Goal: Information Seeking & Learning: Check status

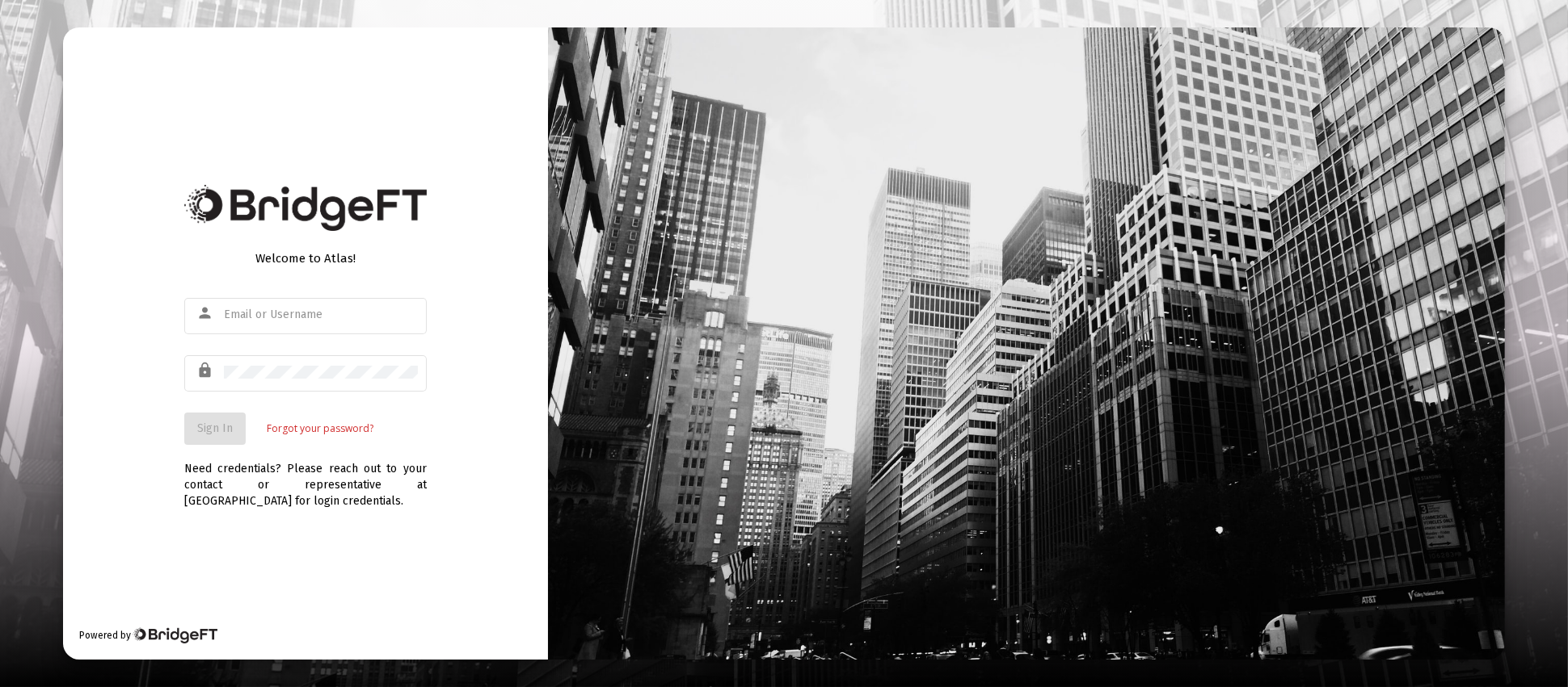
type input "[PERSON_NAME][EMAIL_ADDRESS][DOMAIN_NAME]"
click at [186, 437] on button "Sign In" at bounding box center [215, 428] width 62 height 32
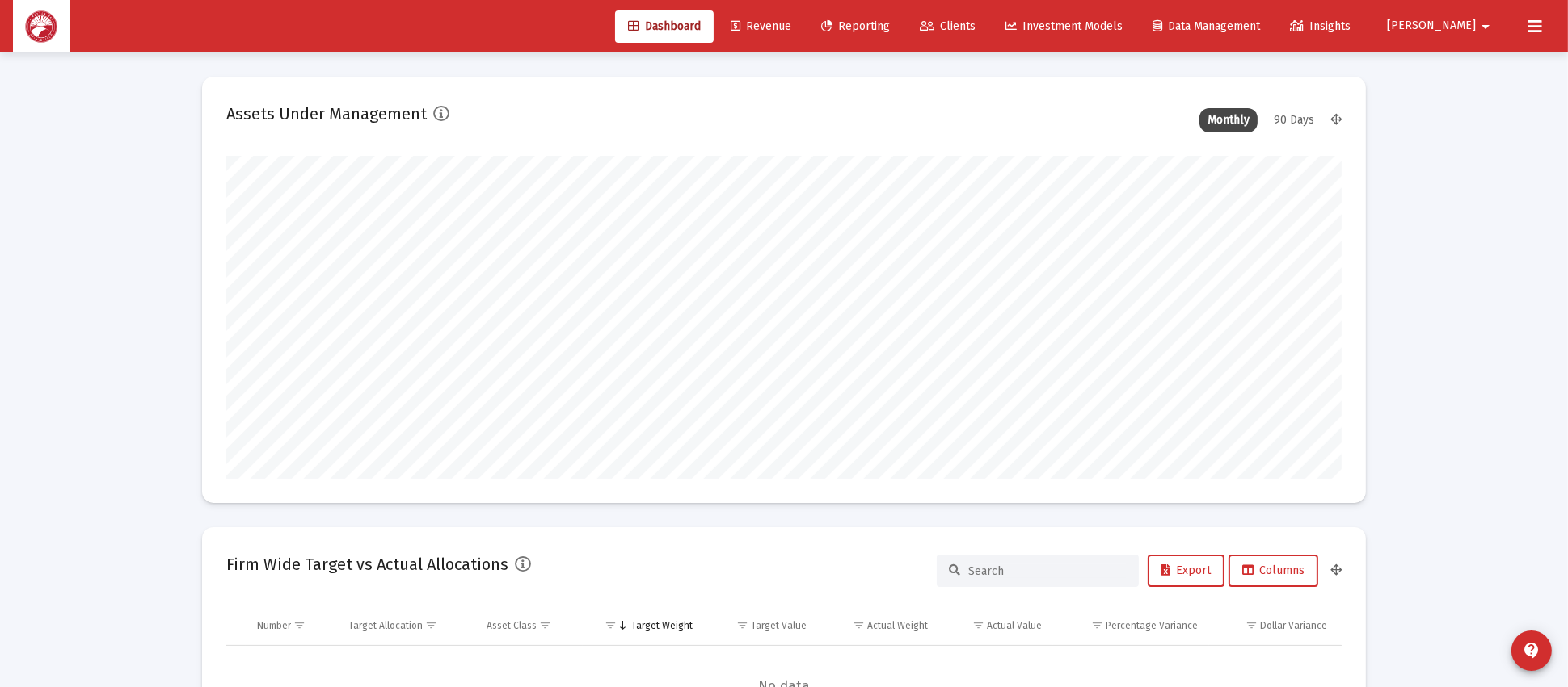
type input "[DATE]"
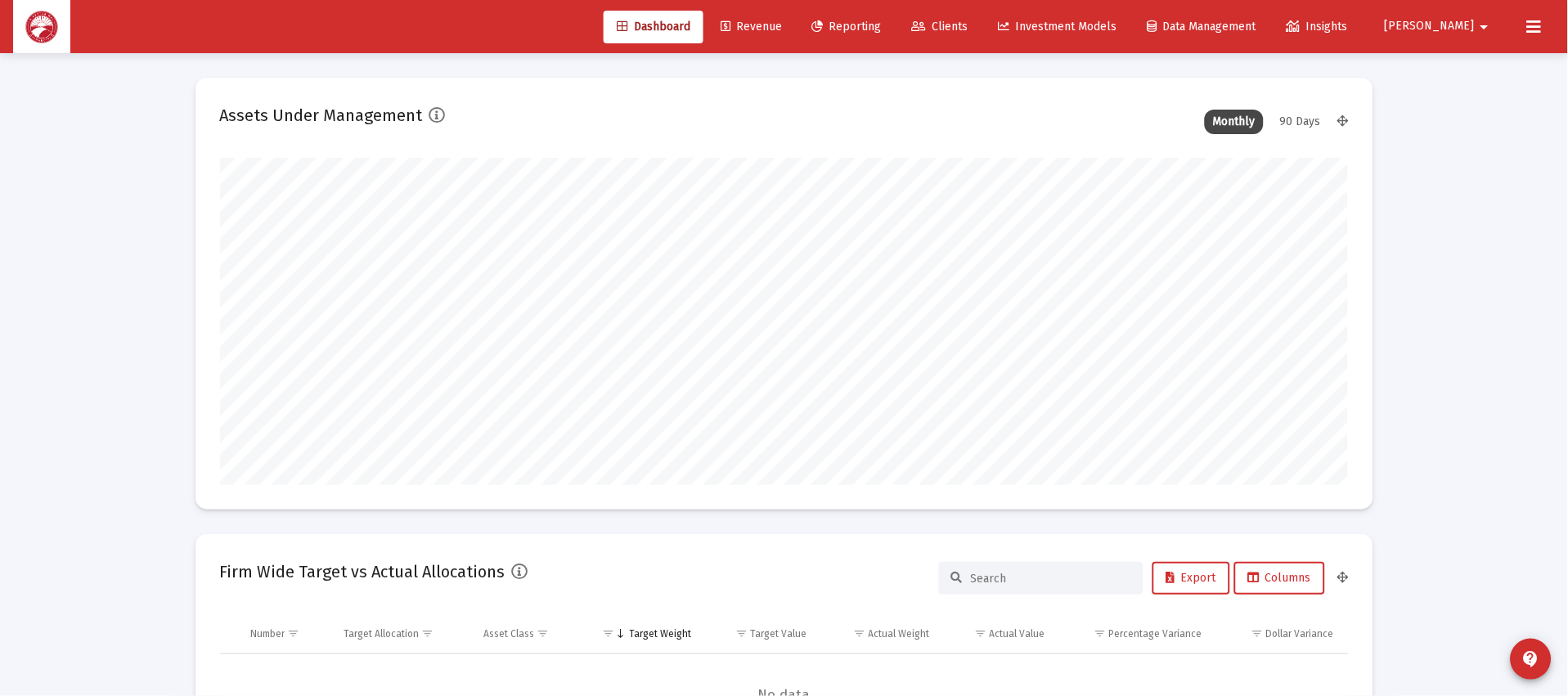
scroll to position [327, 527]
click at [969, 30] on span "Clients" at bounding box center [940, 27] width 57 height 14
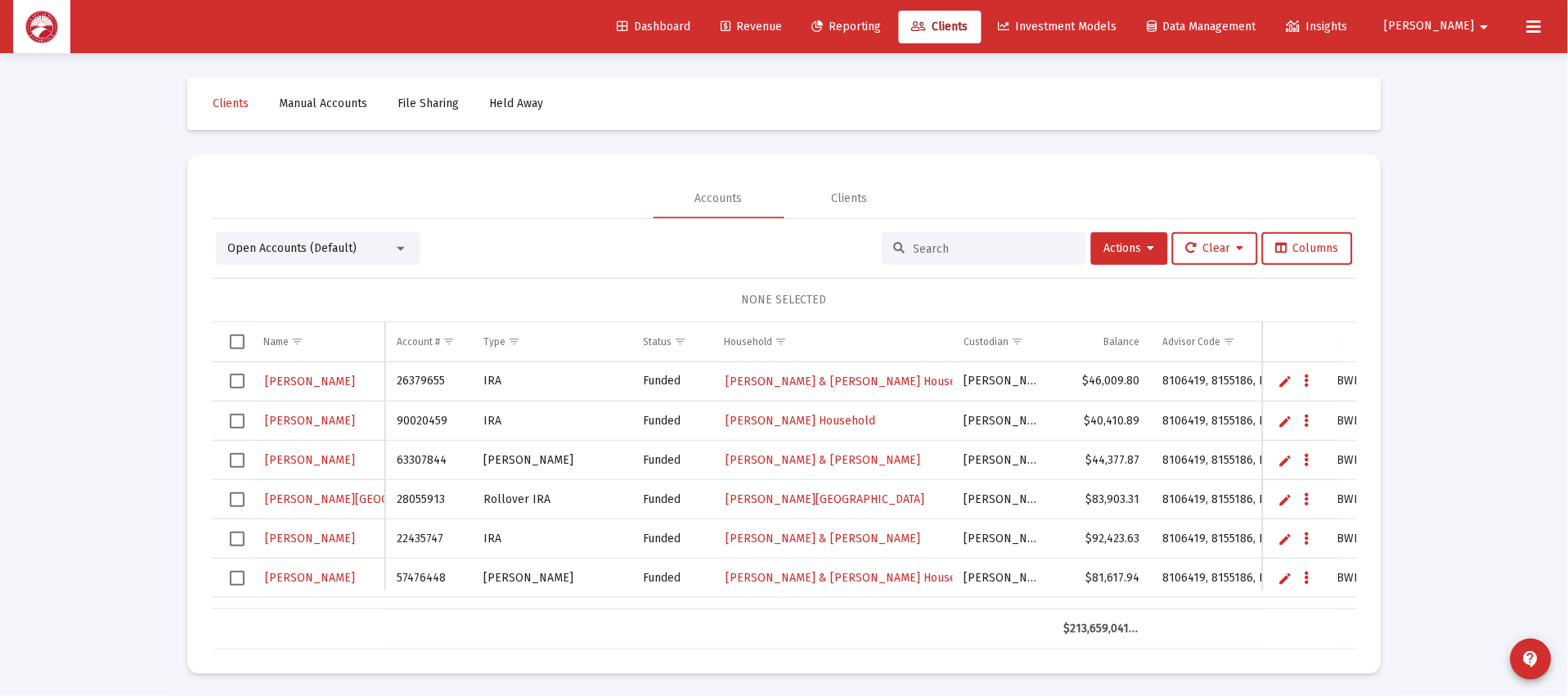
click at [948, 246] on input at bounding box center [994, 249] width 161 height 14
type input "[PERSON_NAME]"
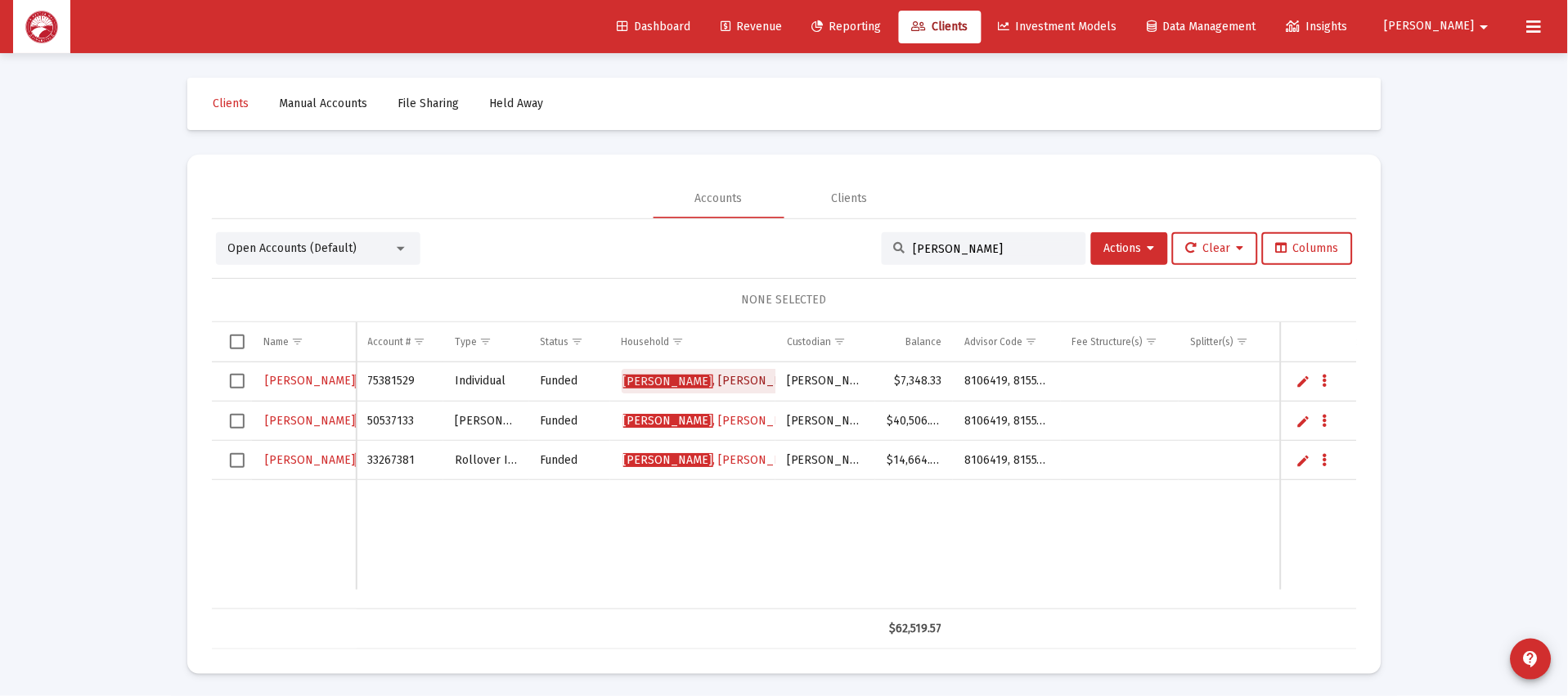
click at [707, 376] on span "[PERSON_NAME]" at bounding box center [716, 381] width 186 height 14
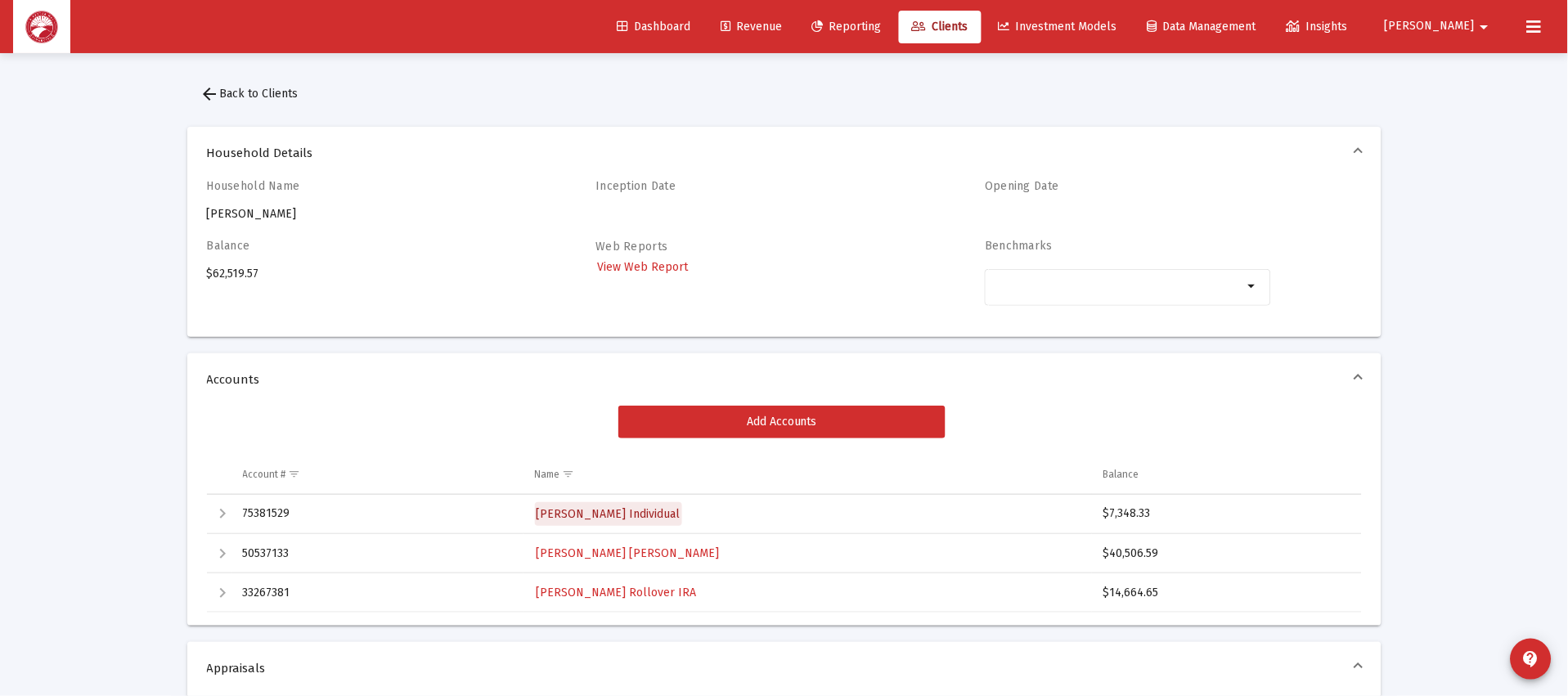
click at [647, 507] on span "[PERSON_NAME] Individual" at bounding box center [608, 514] width 144 height 14
click at [608, 508] on span "[PERSON_NAME] Individual" at bounding box center [608, 514] width 144 height 14
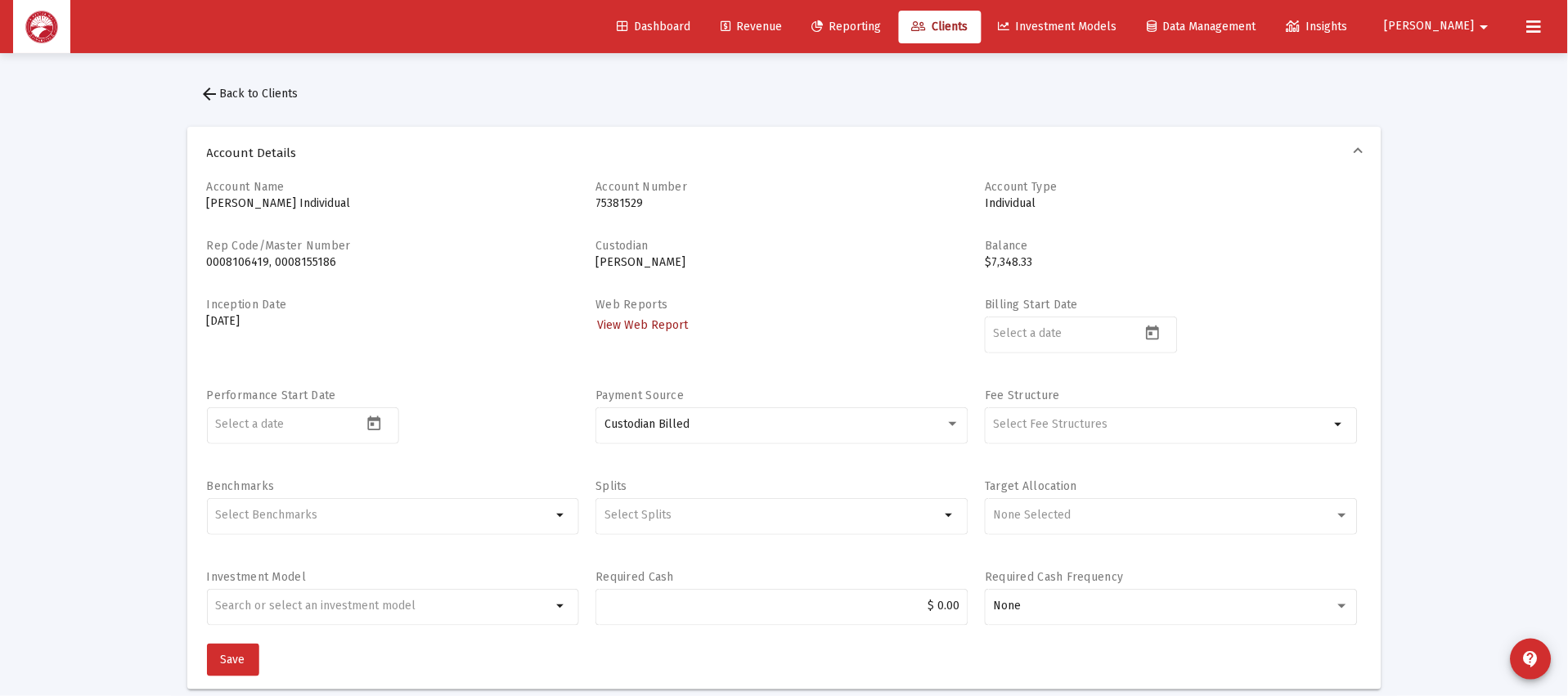
click at [630, 324] on span "View Web Report" at bounding box center [642, 326] width 90 height 14
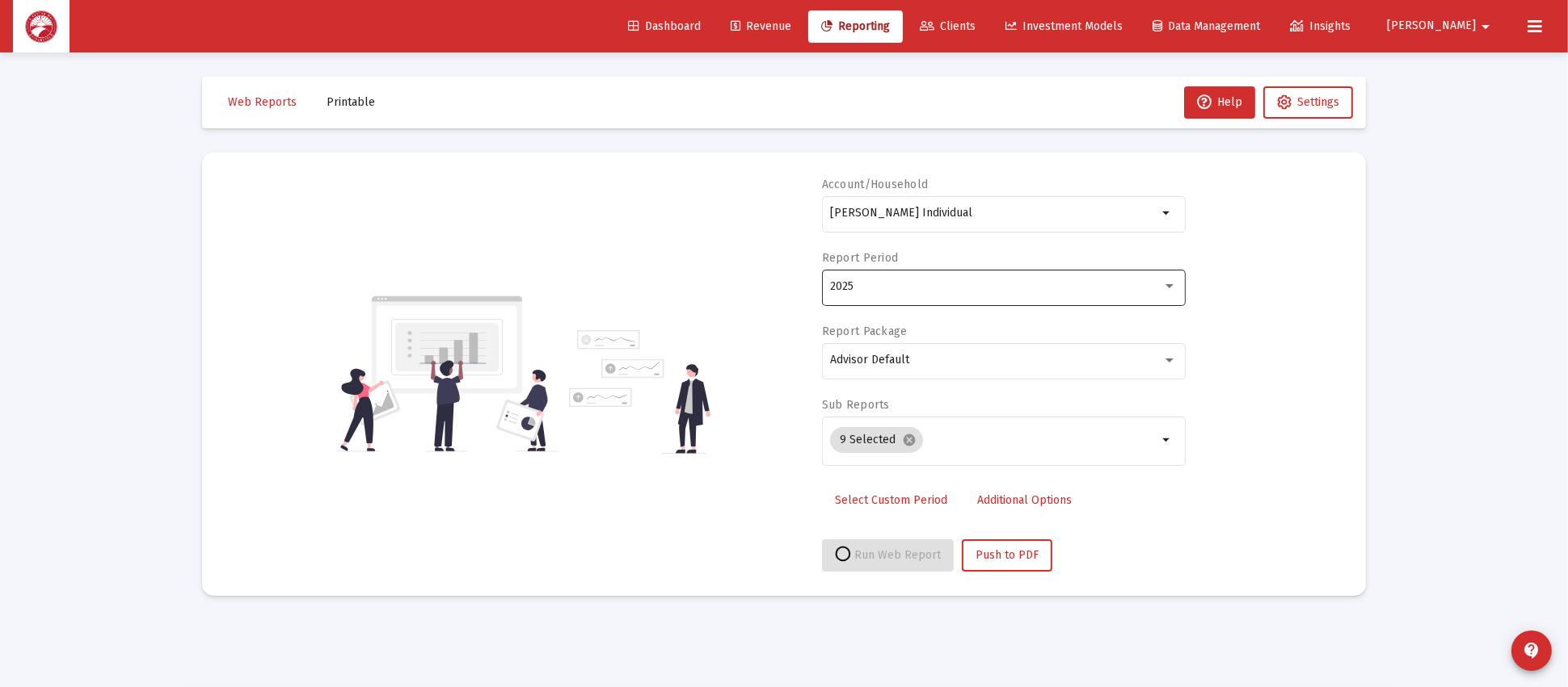
select select "View all"
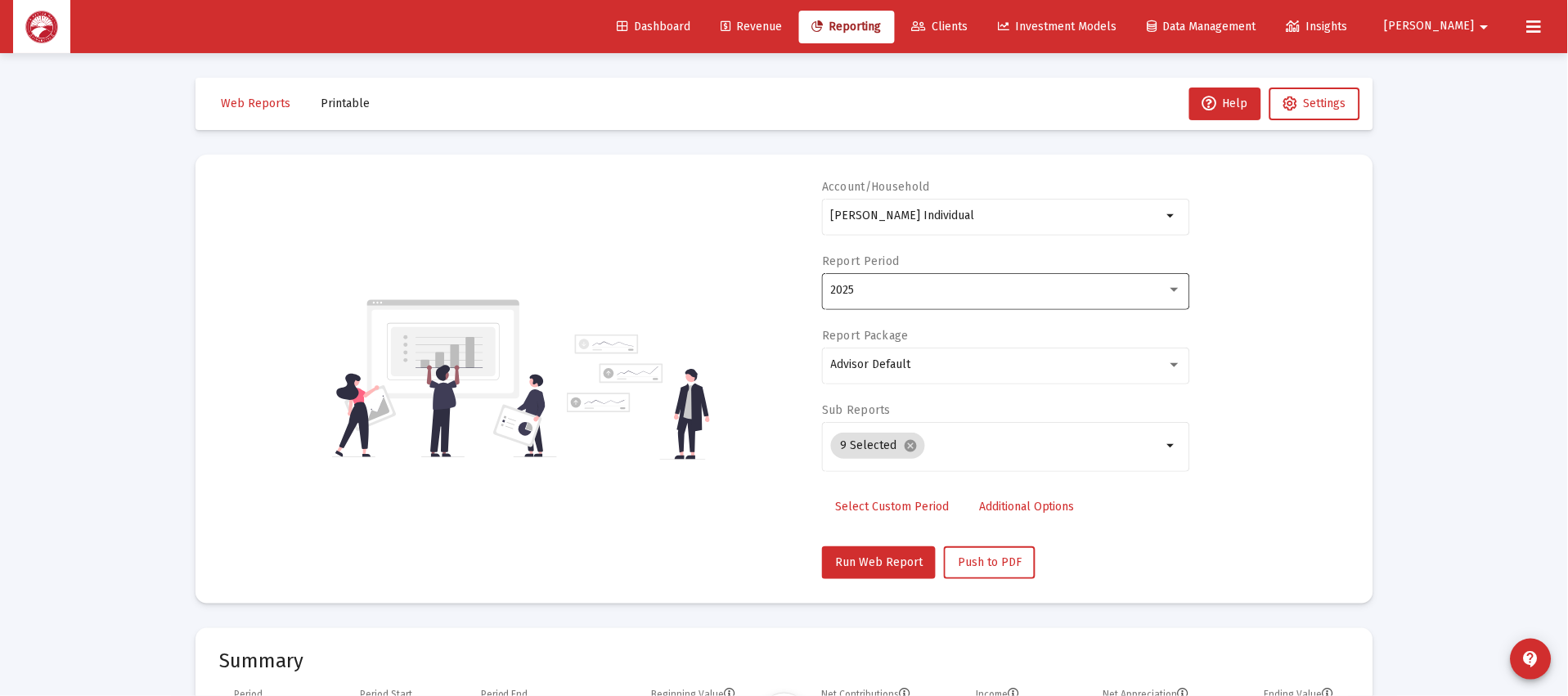
click at [980, 287] on div "2025" at bounding box center [998, 290] width 336 height 13
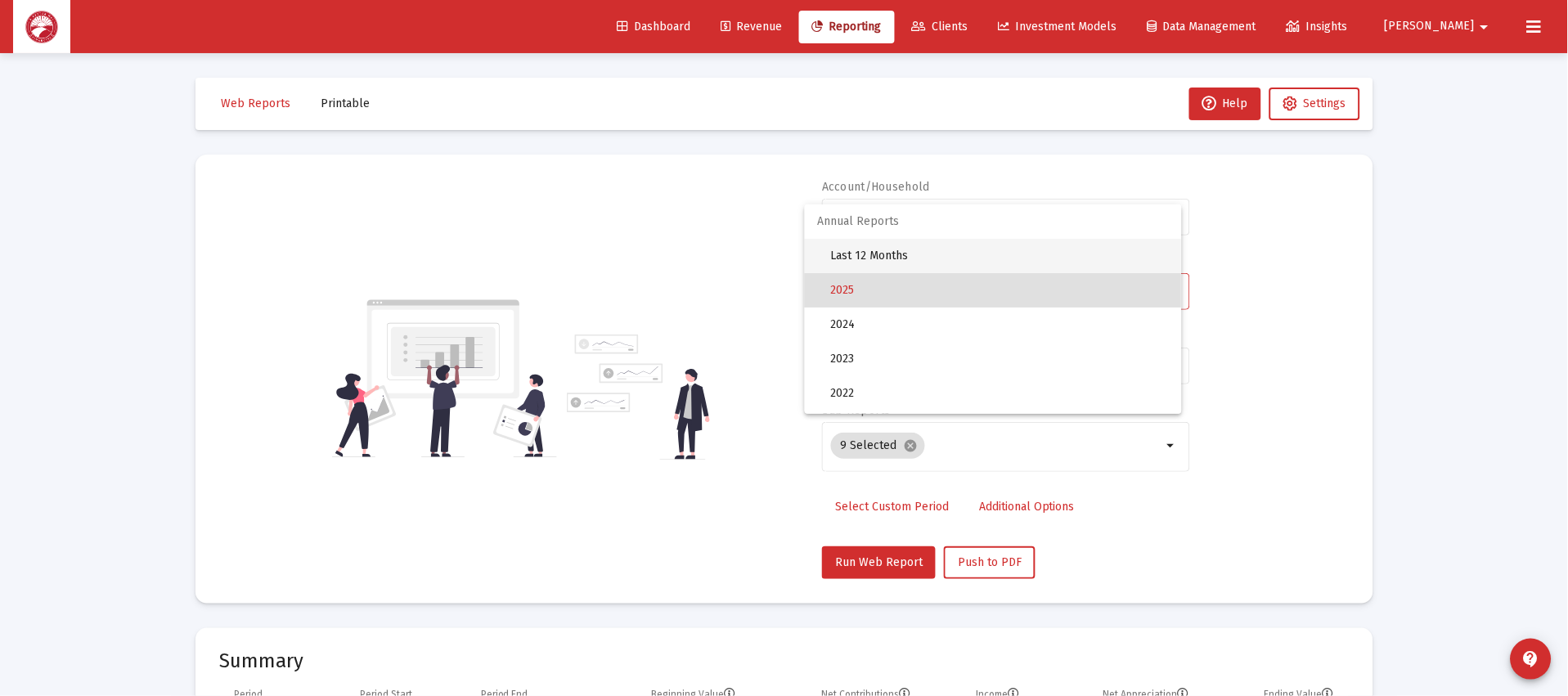
click at [992, 253] on span "Last 12 Months" at bounding box center [999, 256] width 337 height 35
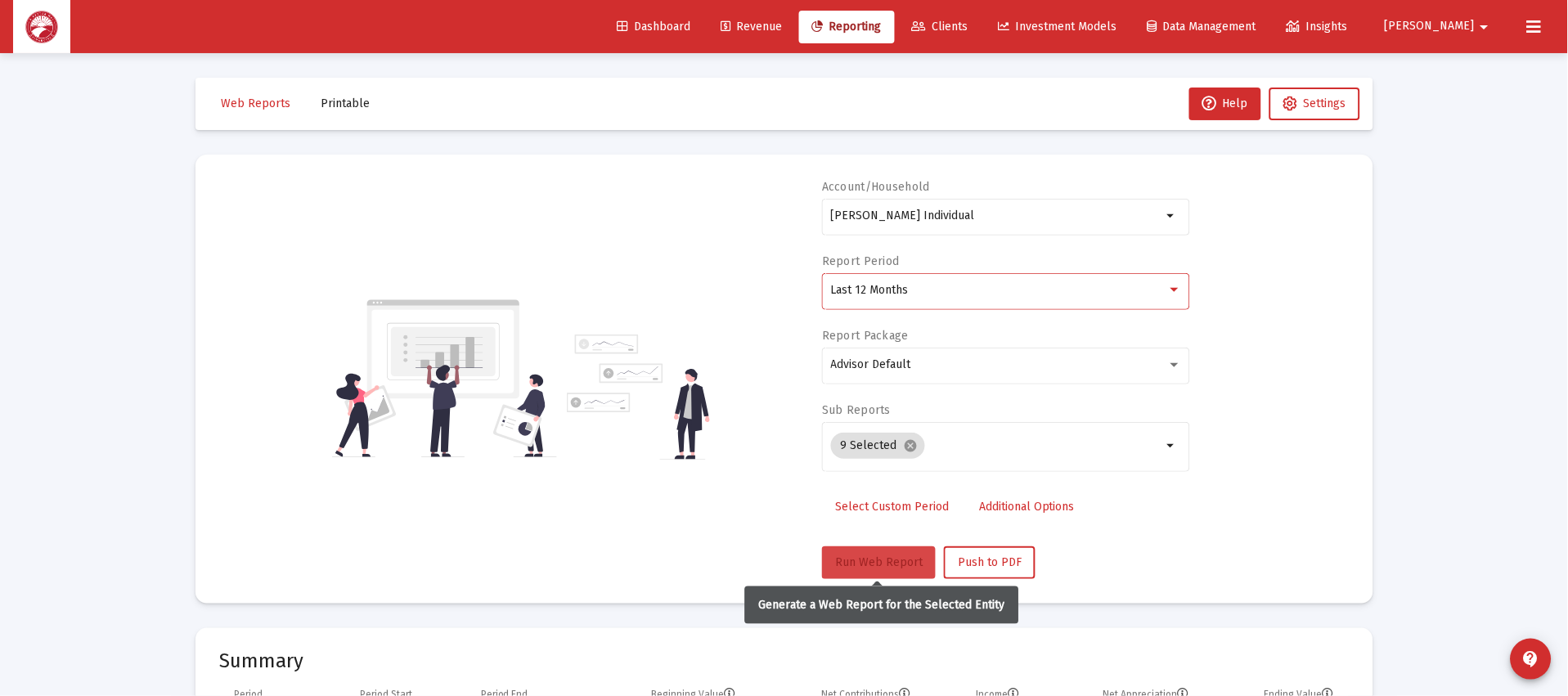
click at [879, 557] on span "Run Web Report" at bounding box center [879, 563] width 87 height 14
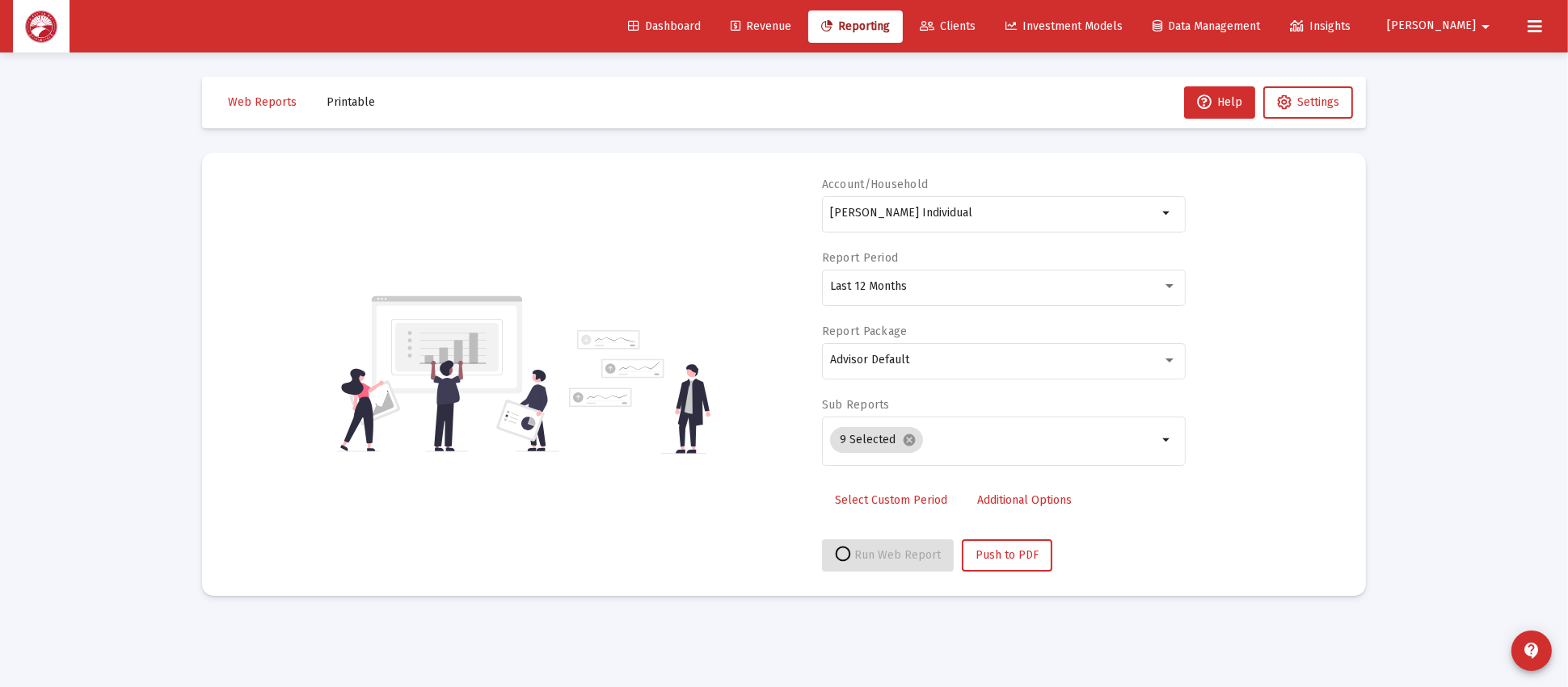
select select "View all"
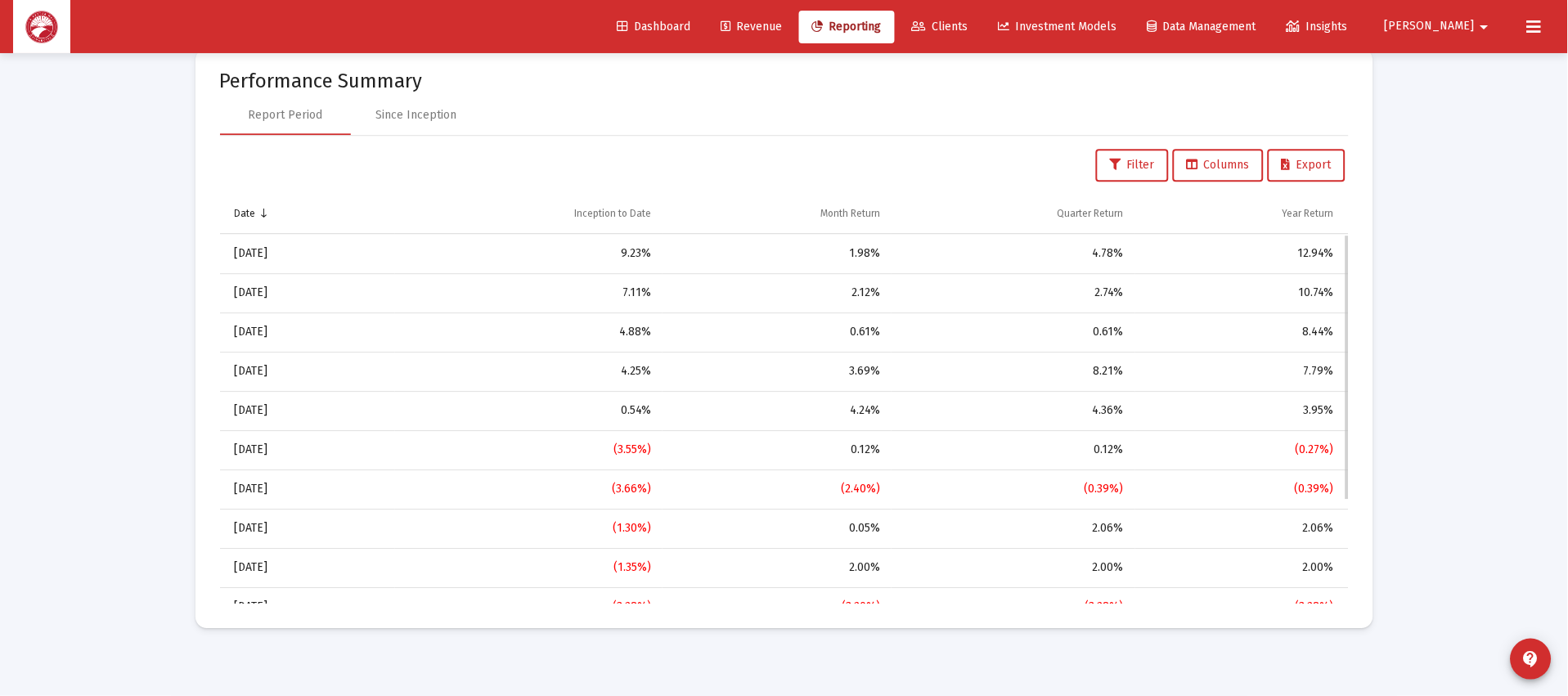
scroll to position [367, 0]
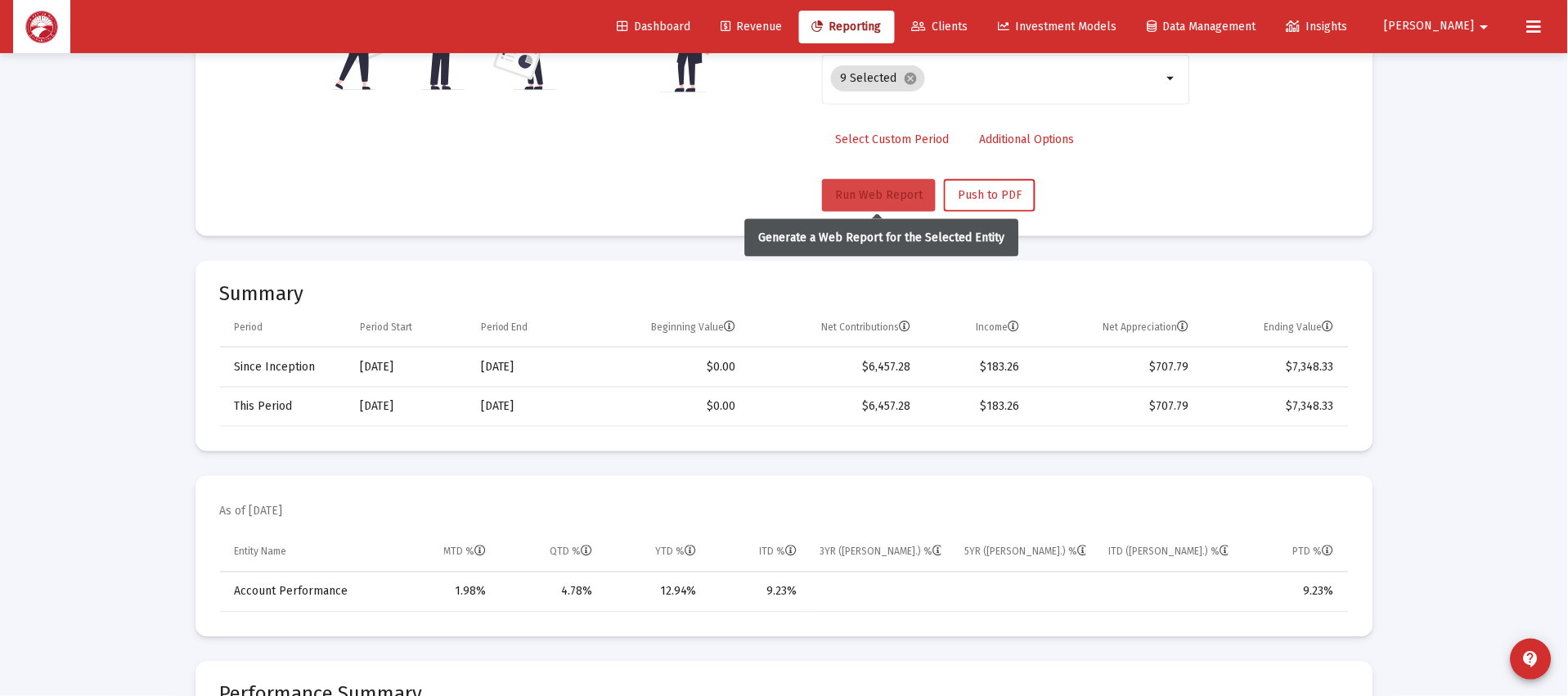
click at [891, 198] on span "Run Web Report" at bounding box center [879, 196] width 87 height 14
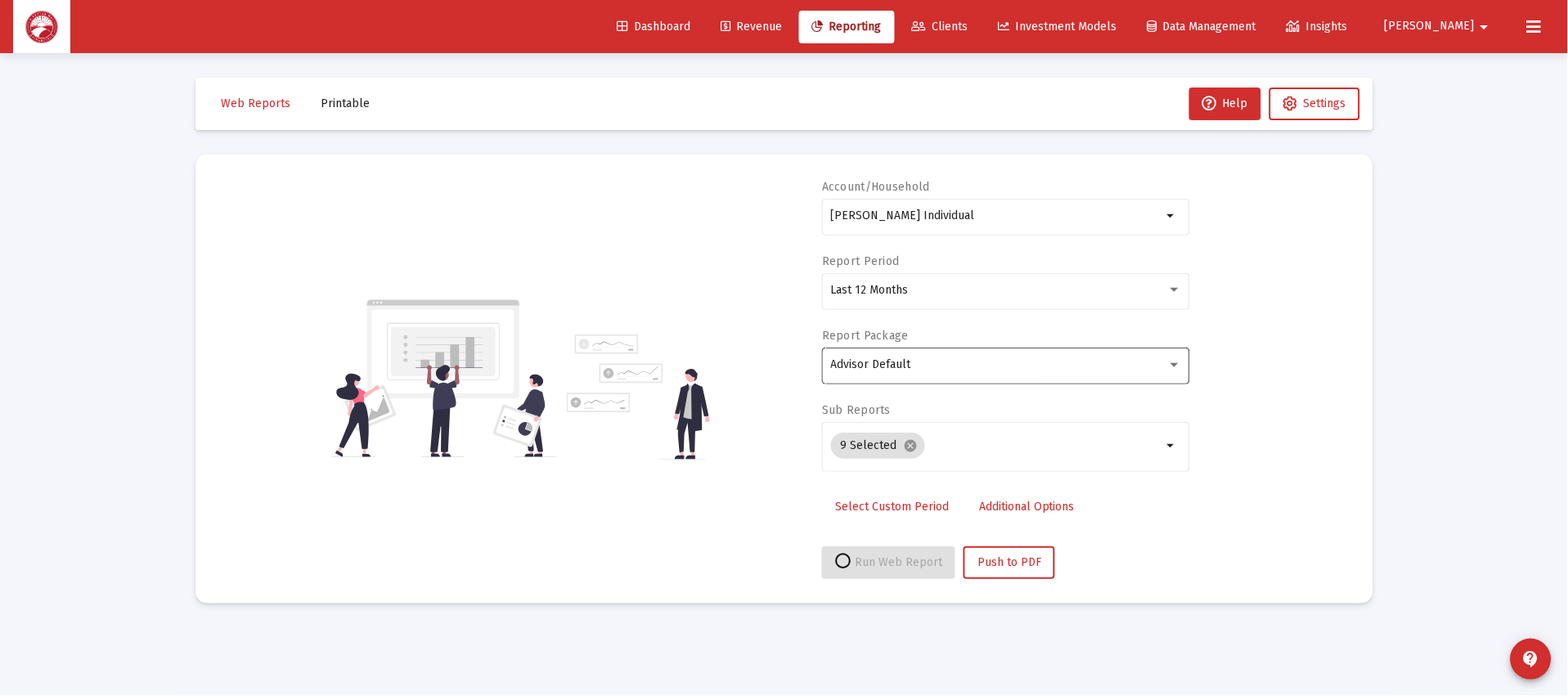
select select "View all"
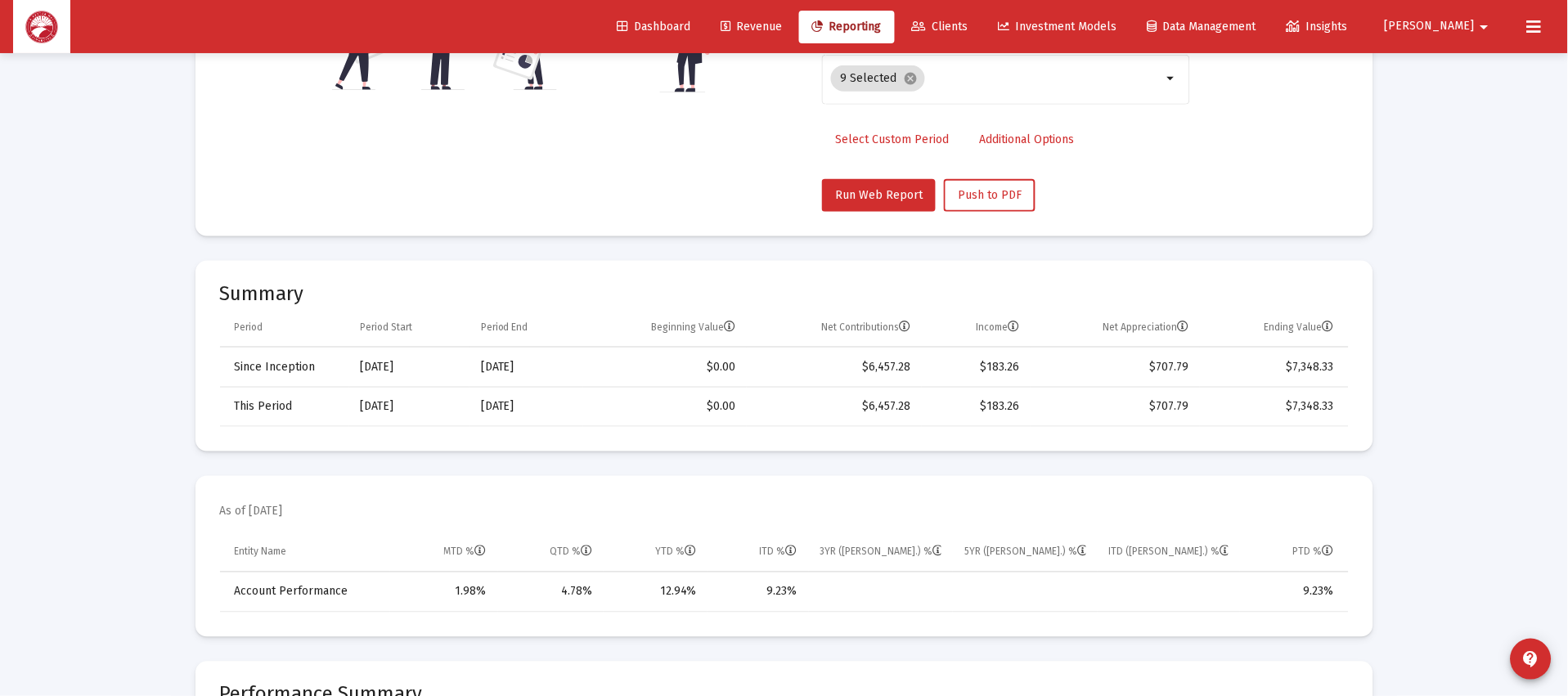
scroll to position [245, 0]
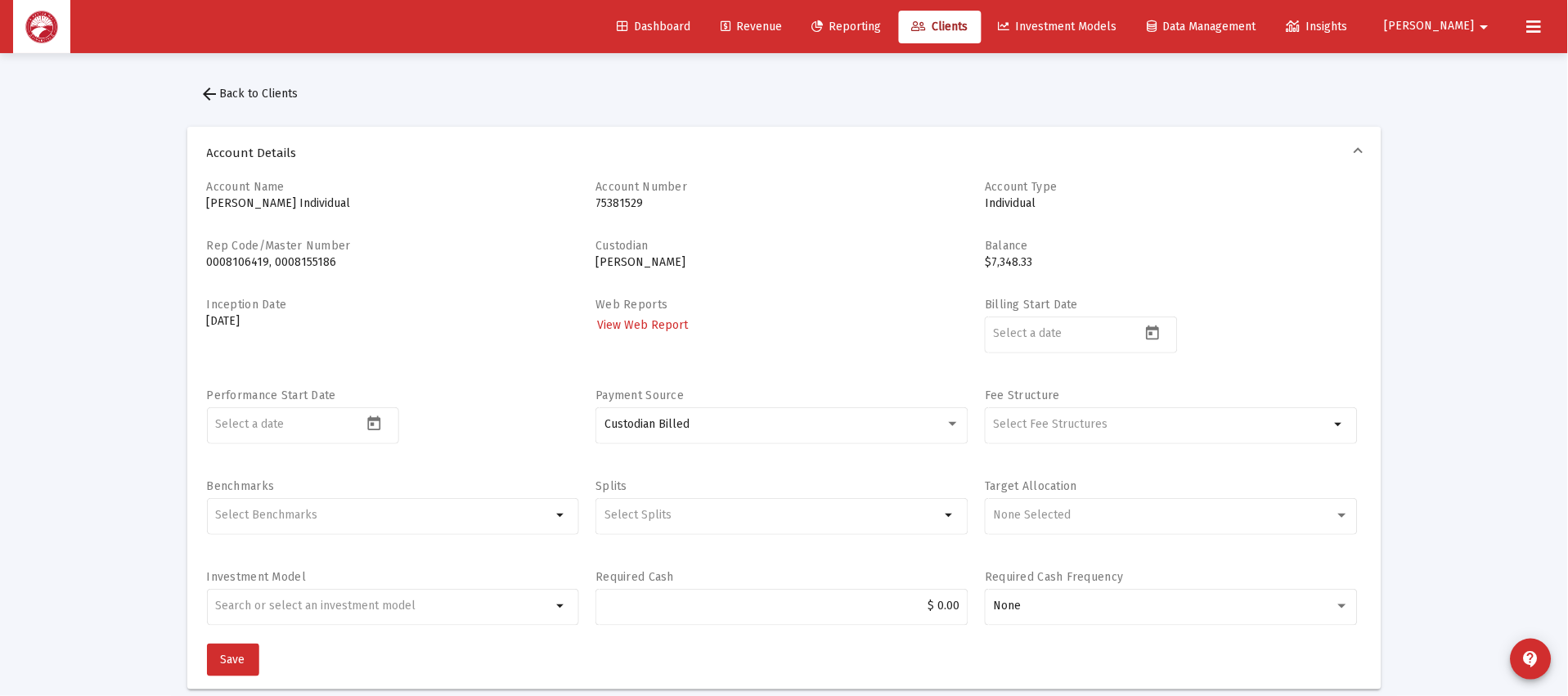
scroll to position [737, 0]
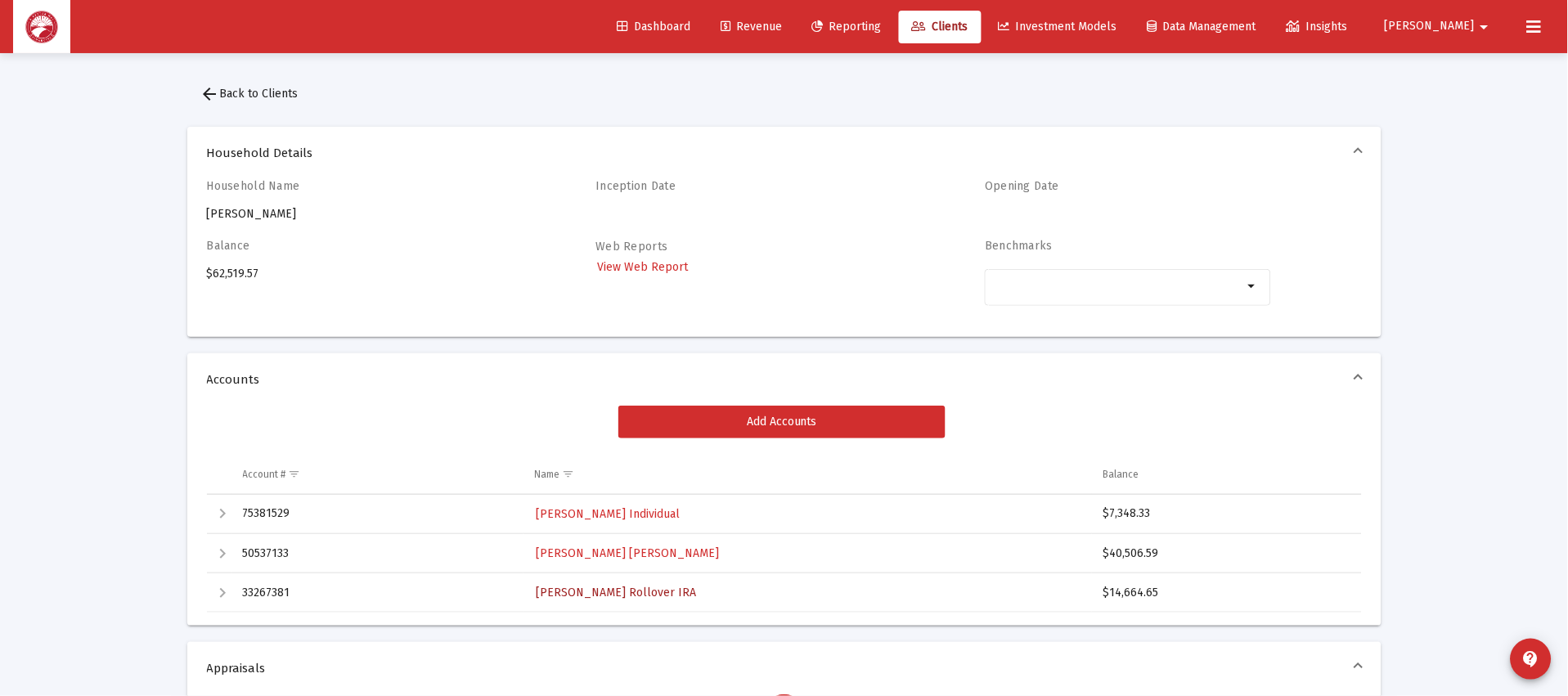
click at [610, 587] on span "[PERSON_NAME] Rollover IRA" at bounding box center [617, 593] width 161 height 14
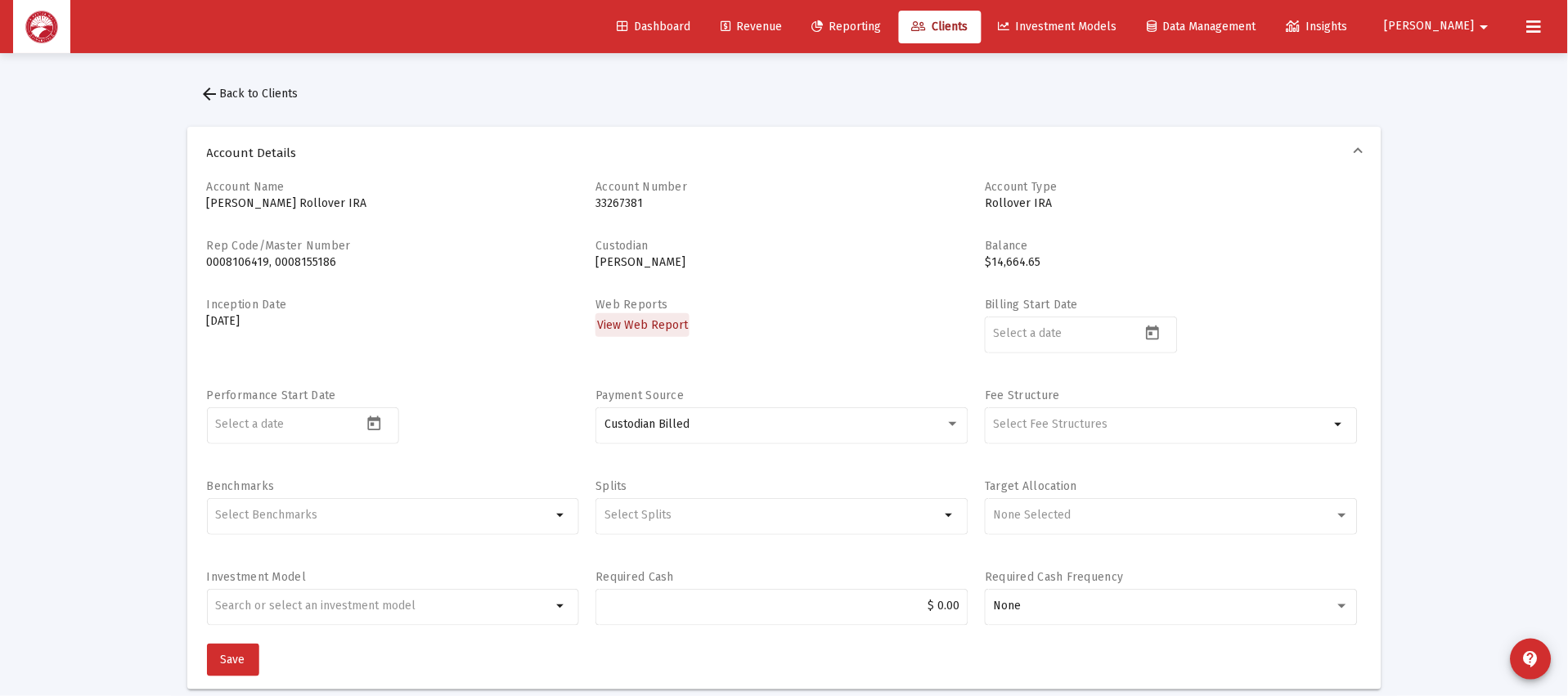
click at [671, 319] on span "View Web Report" at bounding box center [642, 326] width 90 height 14
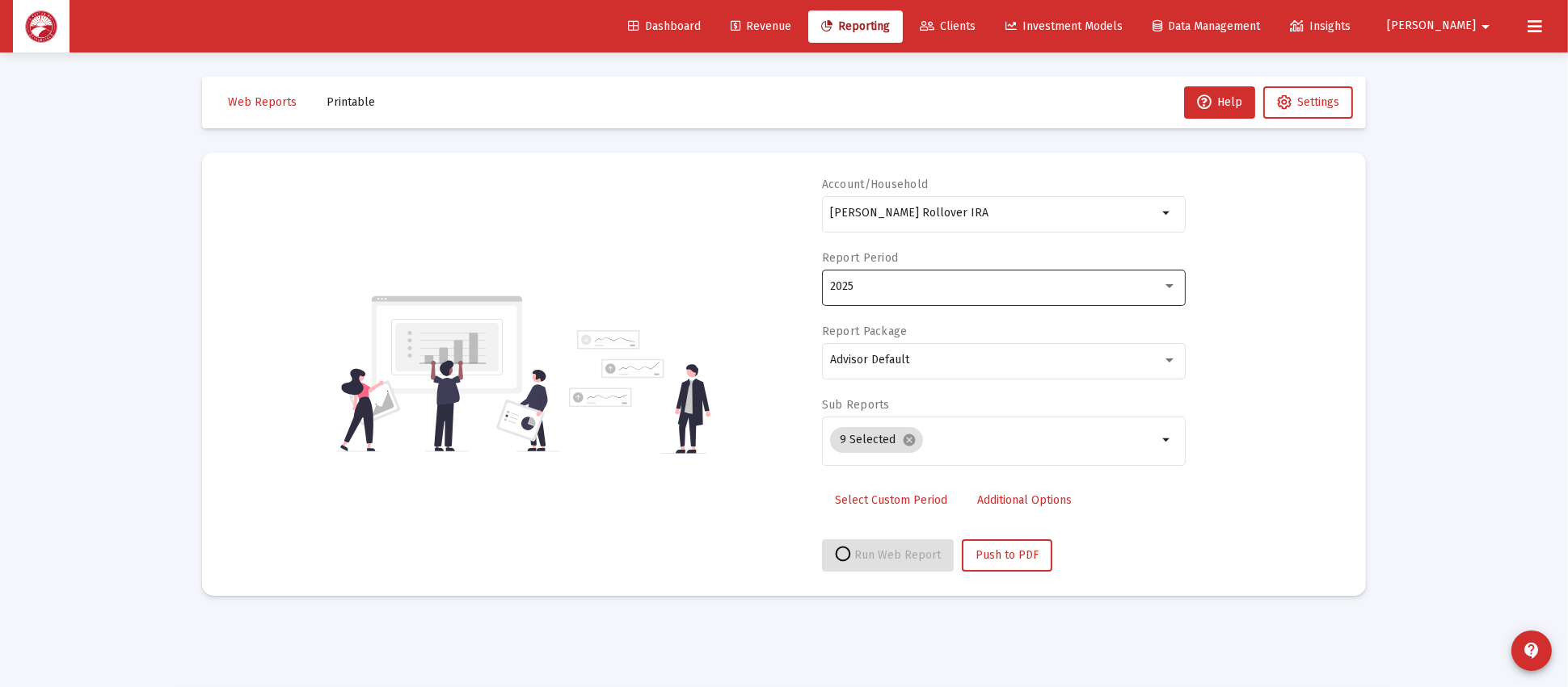
select select "View all"
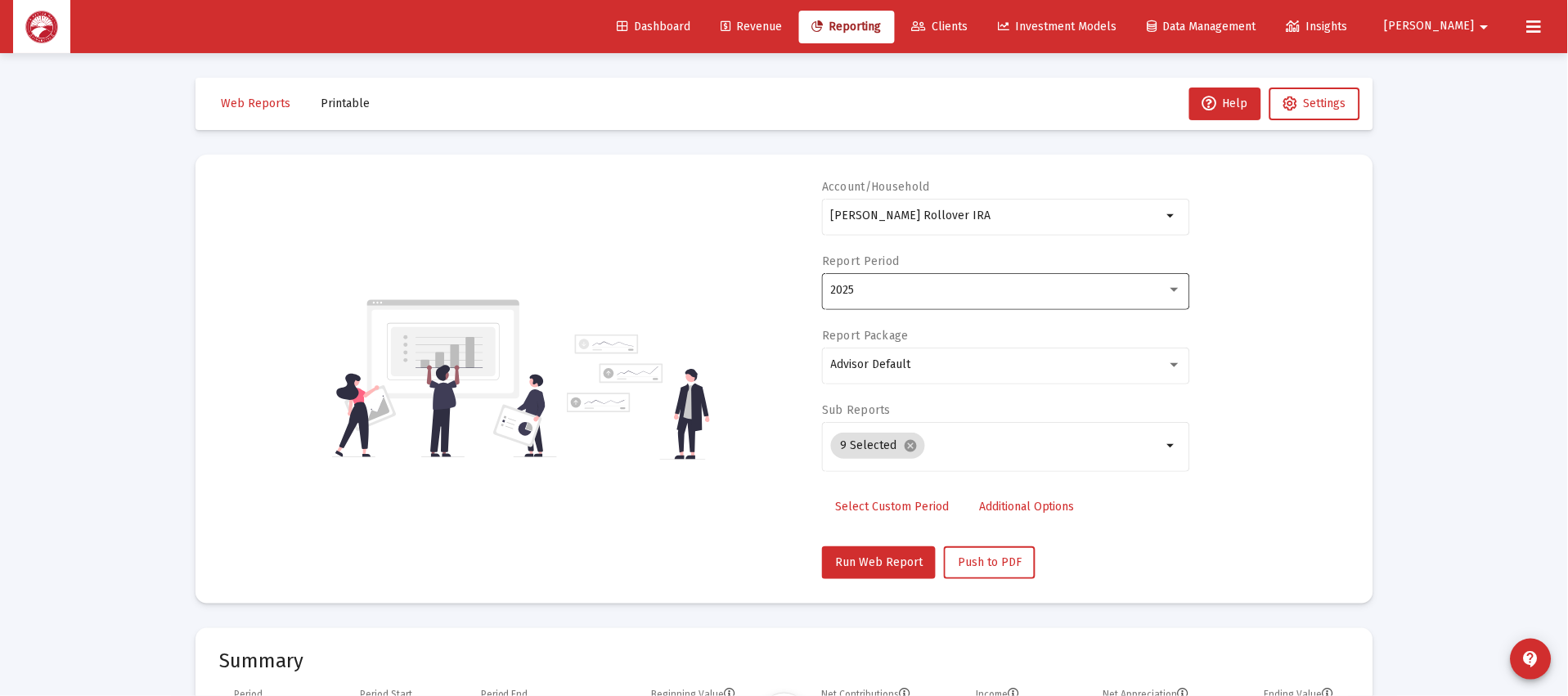
click at [919, 286] on div "2025" at bounding box center [998, 290] width 336 height 13
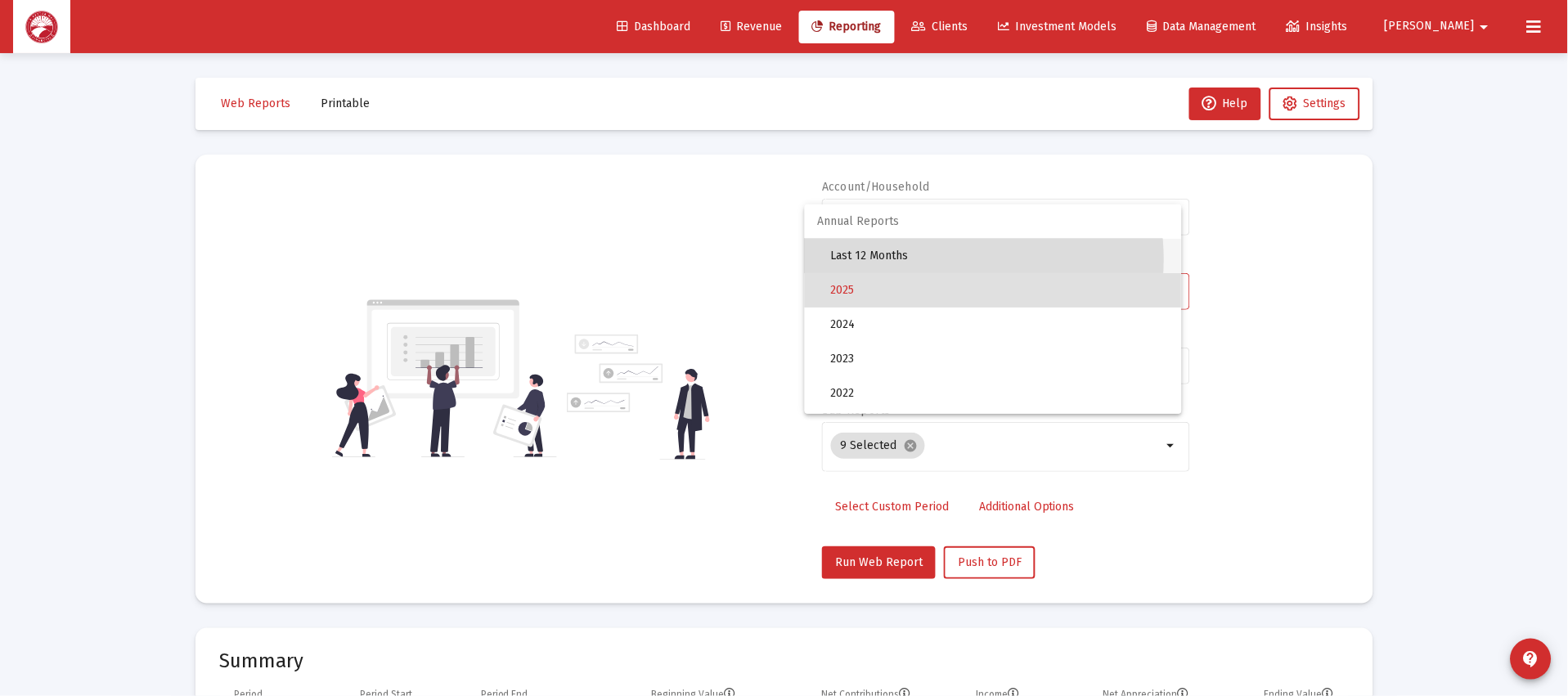
click at [939, 259] on span "Last 12 Months" at bounding box center [999, 256] width 337 height 35
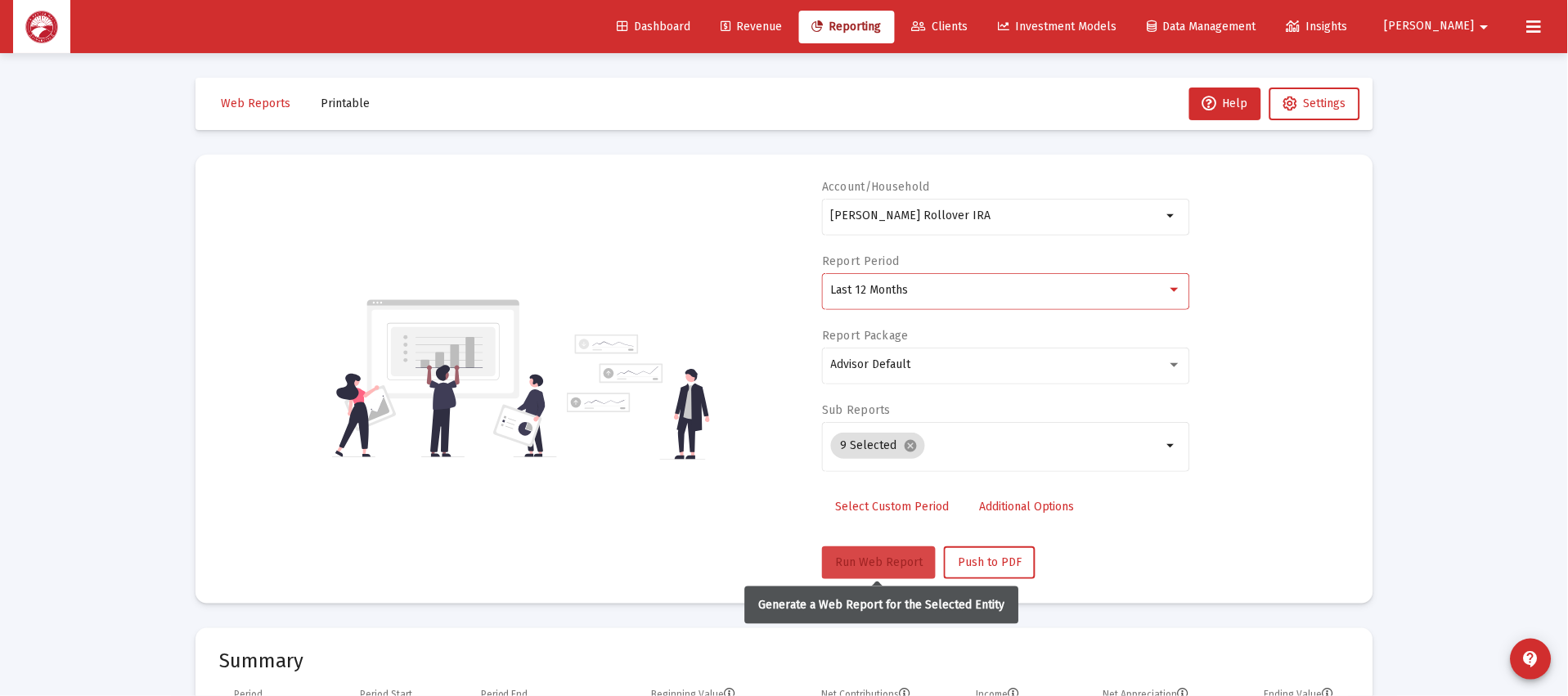
click at [904, 556] on span "Run Web Report" at bounding box center [879, 563] width 87 height 14
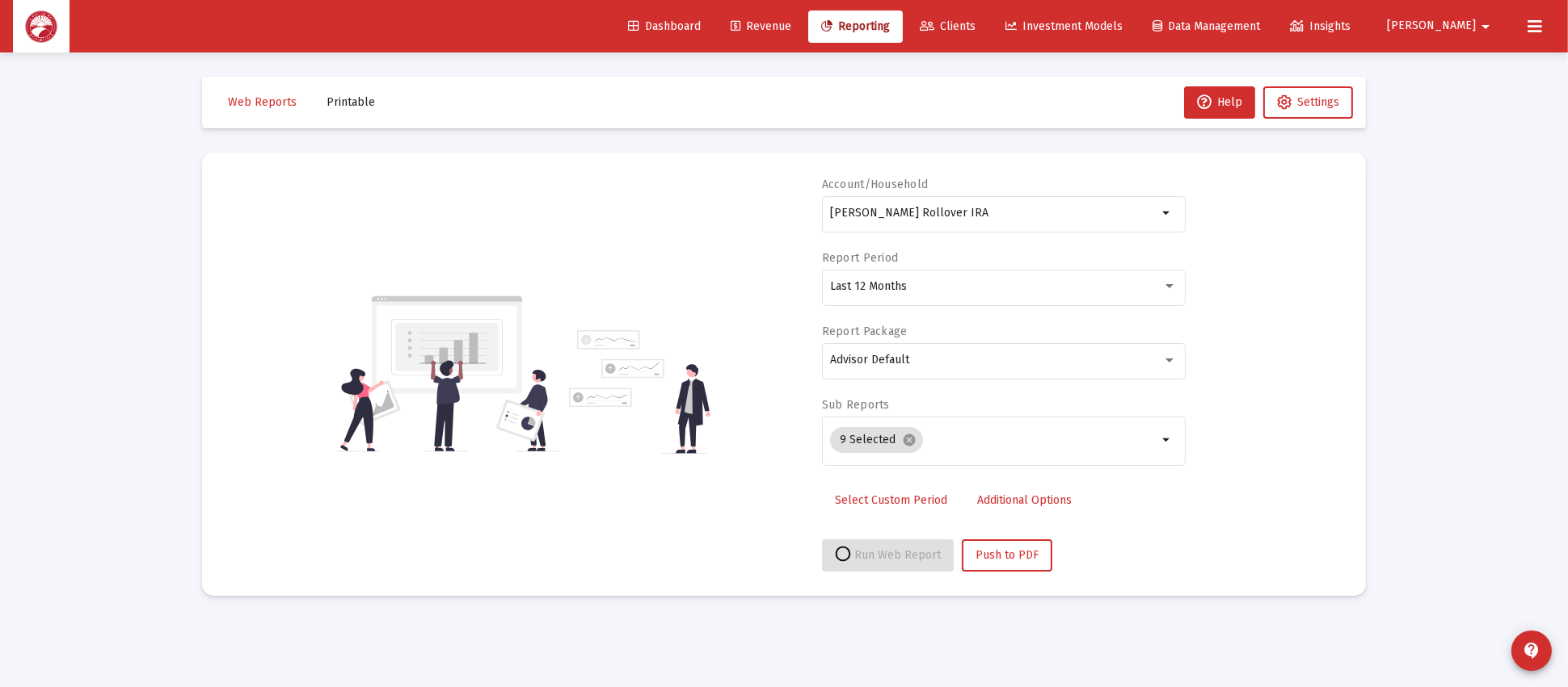
select select "View all"
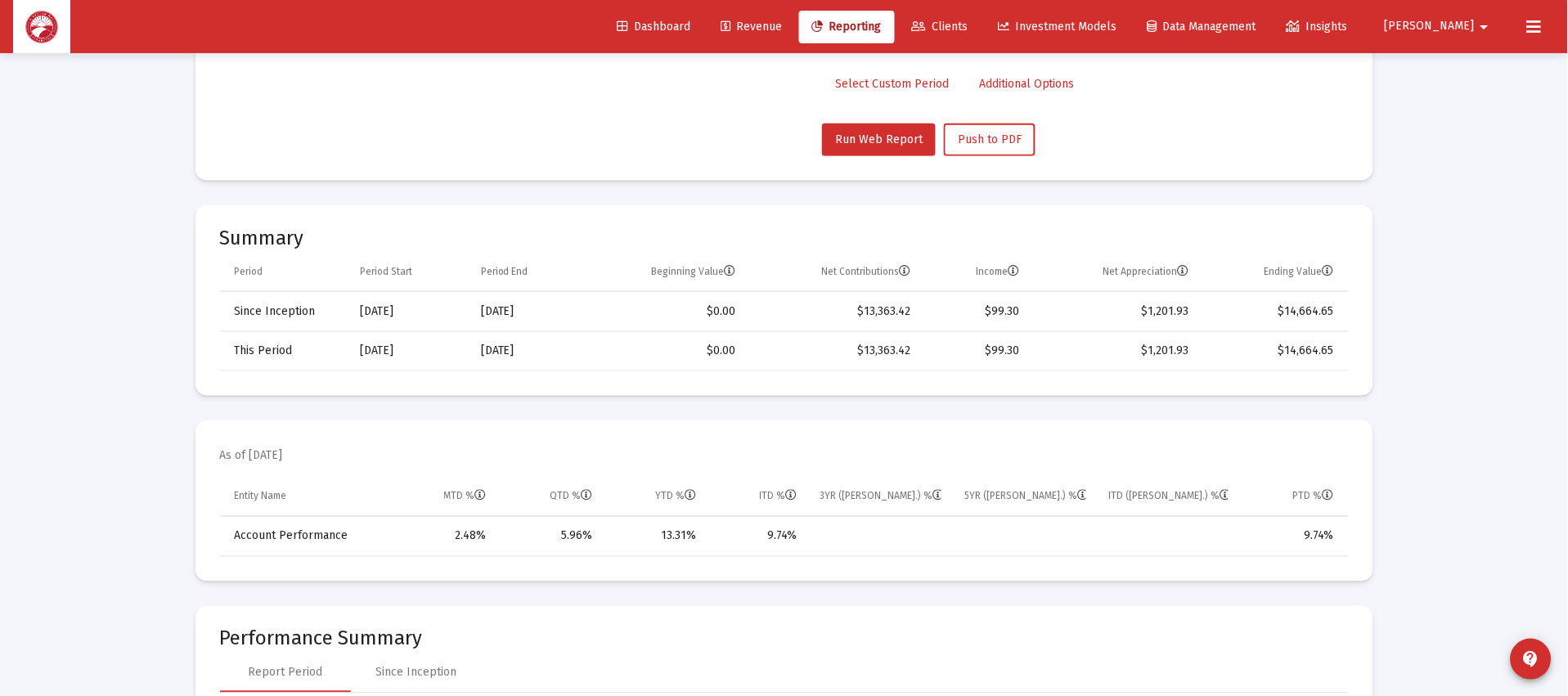
scroll to position [614, 0]
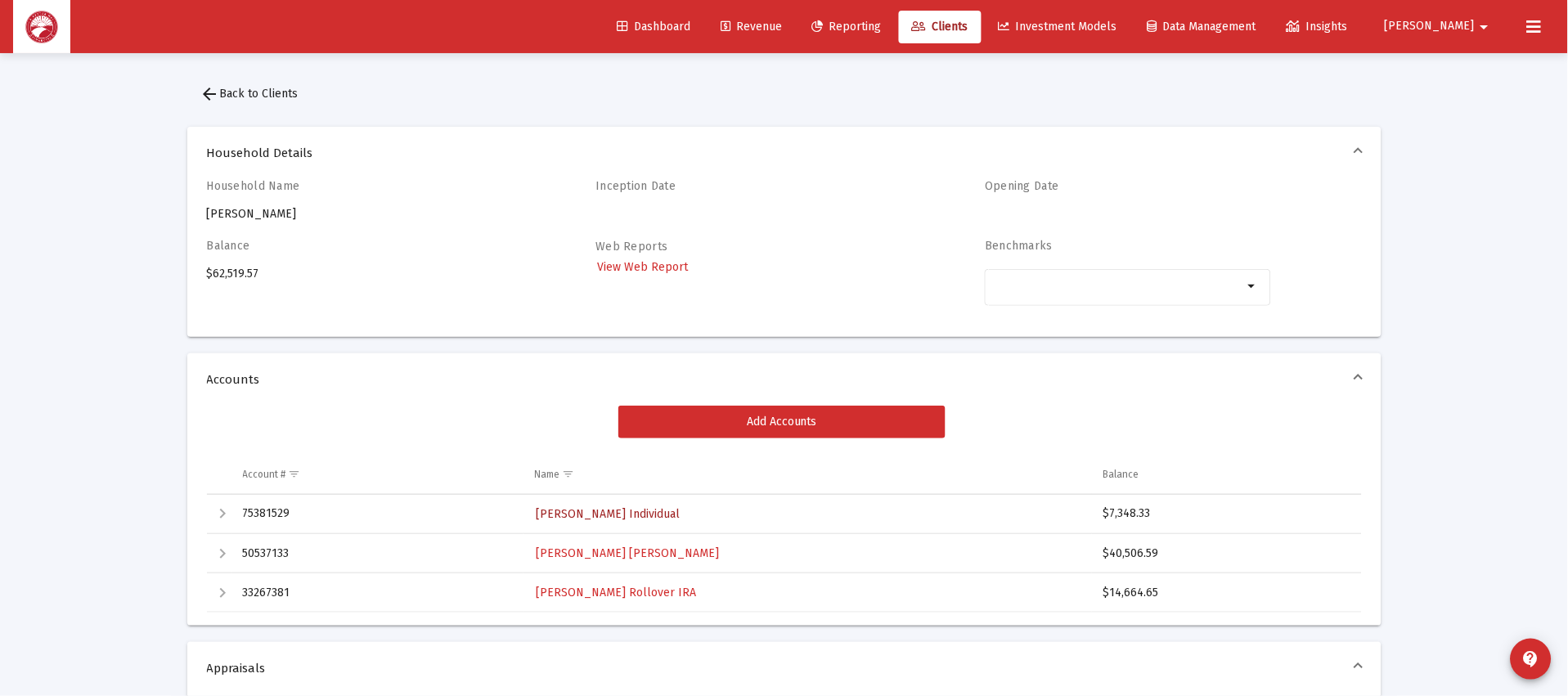
click at [648, 508] on span "[PERSON_NAME] Individual" at bounding box center [608, 514] width 144 height 14
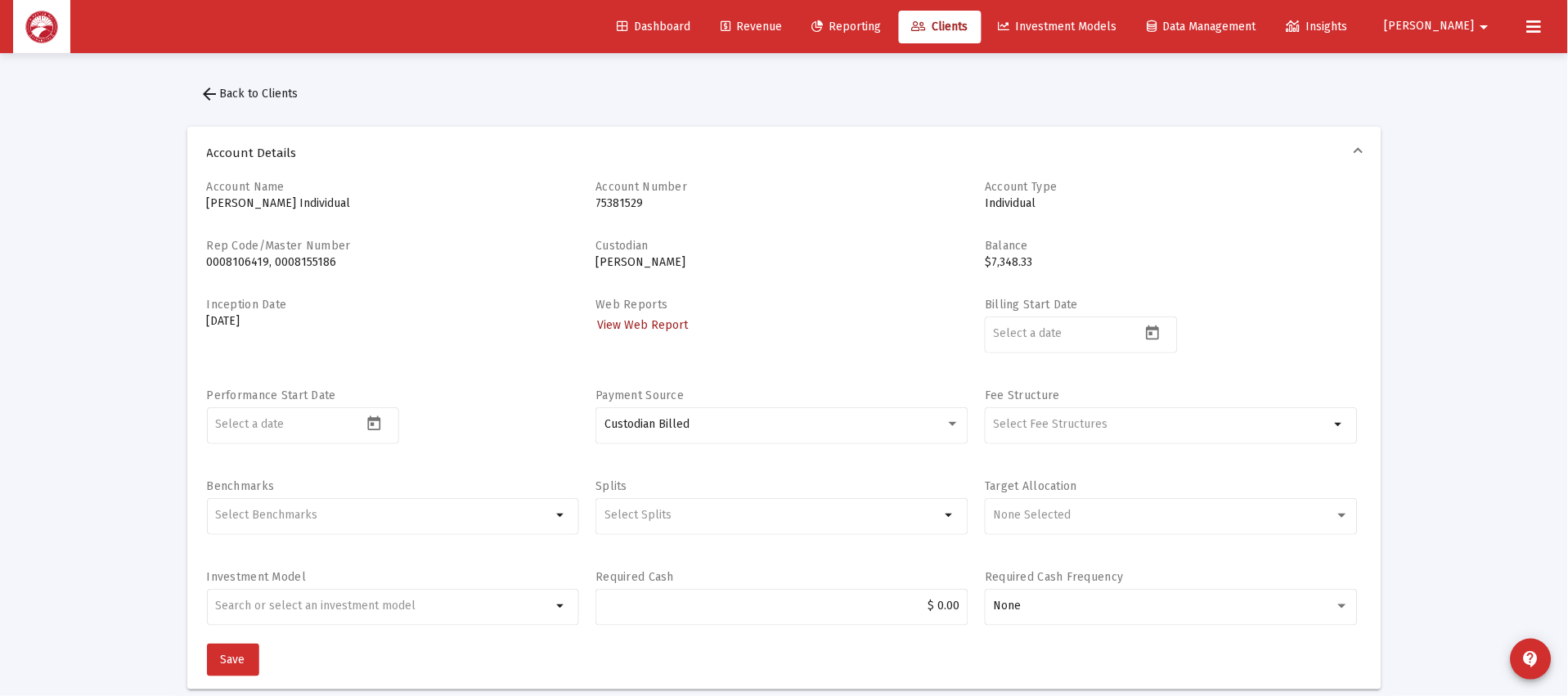
click at [612, 319] on span "View Web Report" at bounding box center [642, 326] width 90 height 14
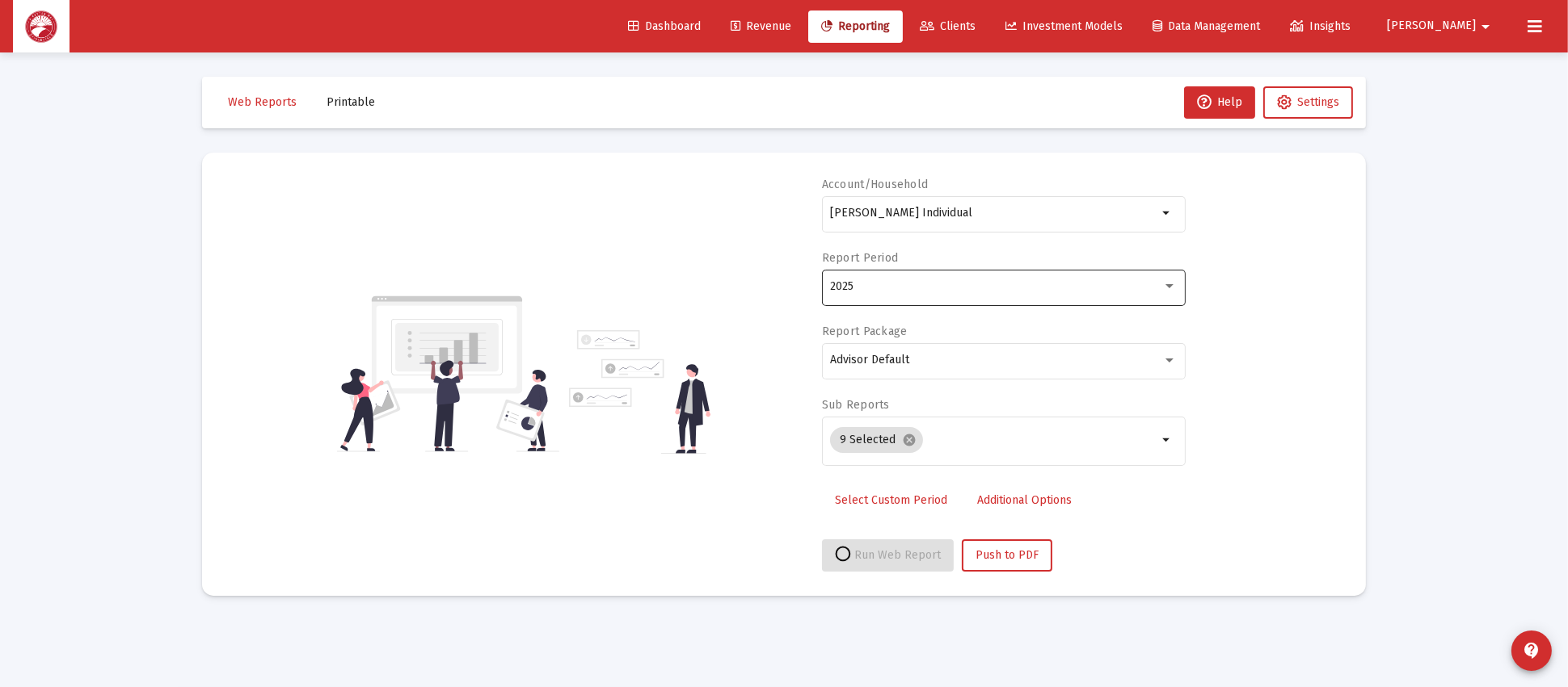
select select "View all"
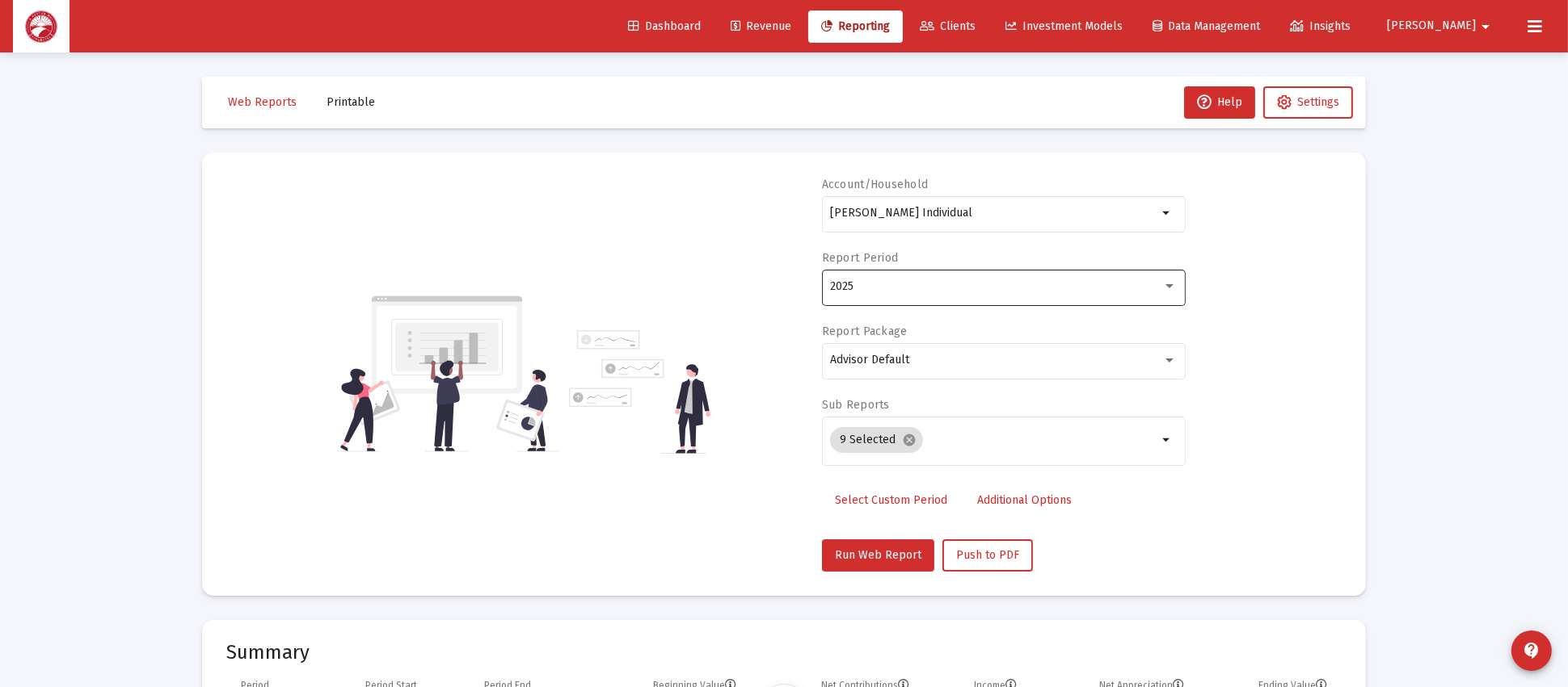
click at [956, 297] on div "2025" at bounding box center [1004, 286] width 347 height 39
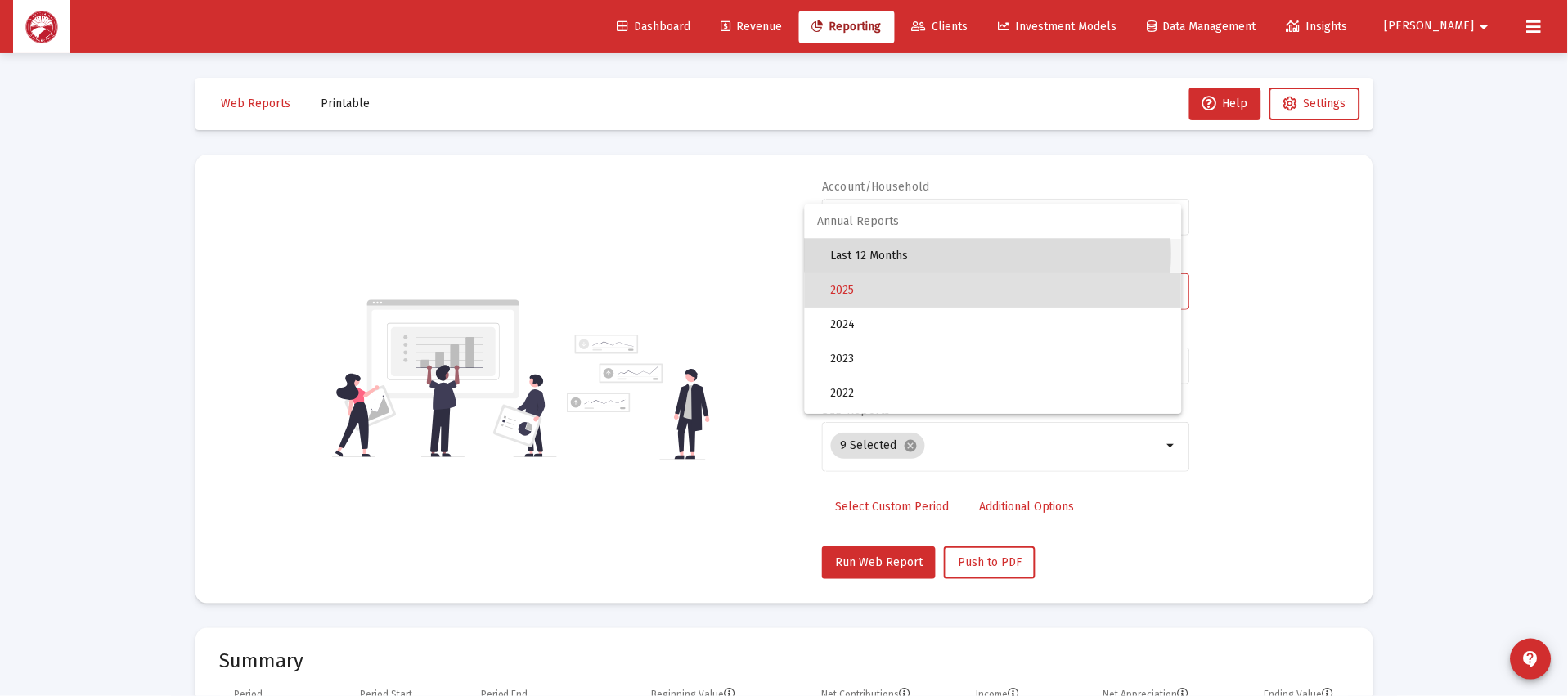
click at [988, 254] on span "Last 12 Months" at bounding box center [999, 256] width 337 height 35
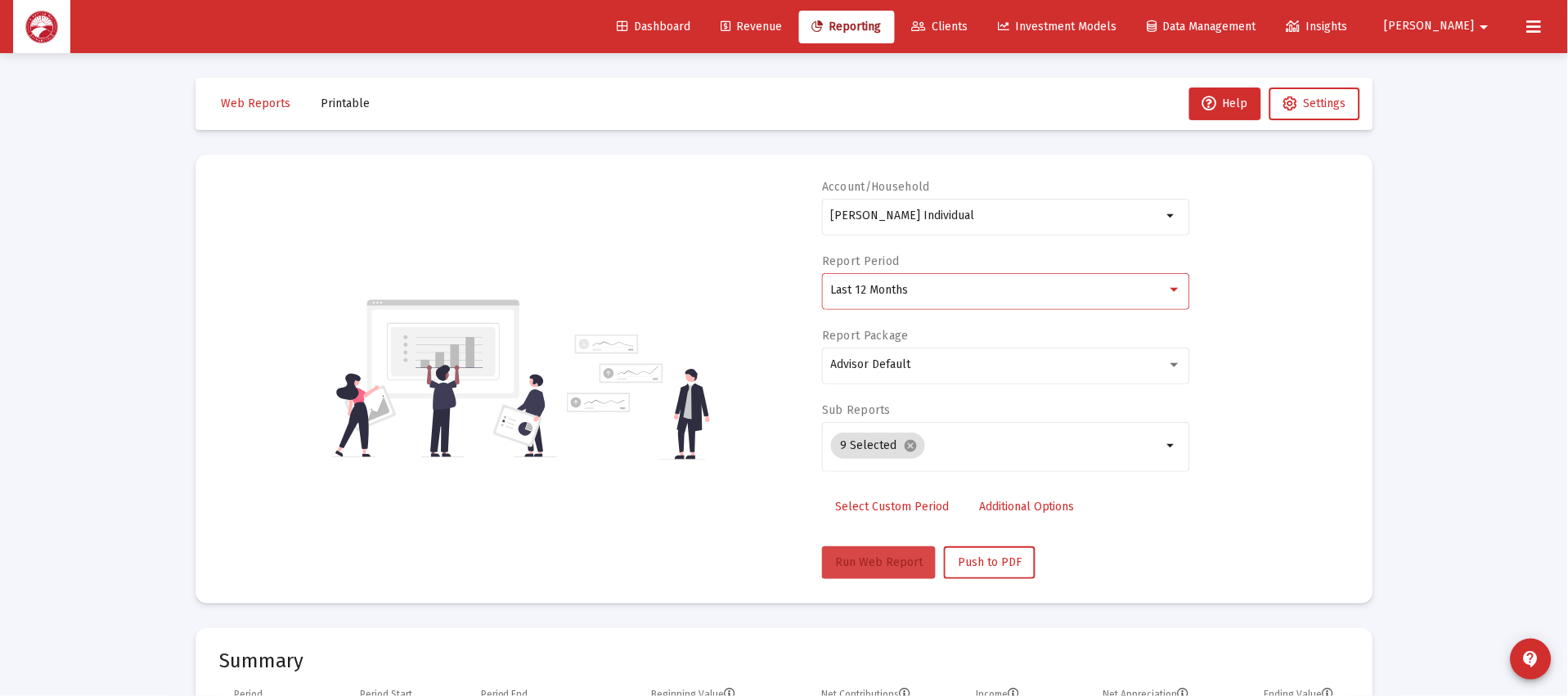
click at [874, 574] on button "Run Web Report" at bounding box center [878, 563] width 114 height 33
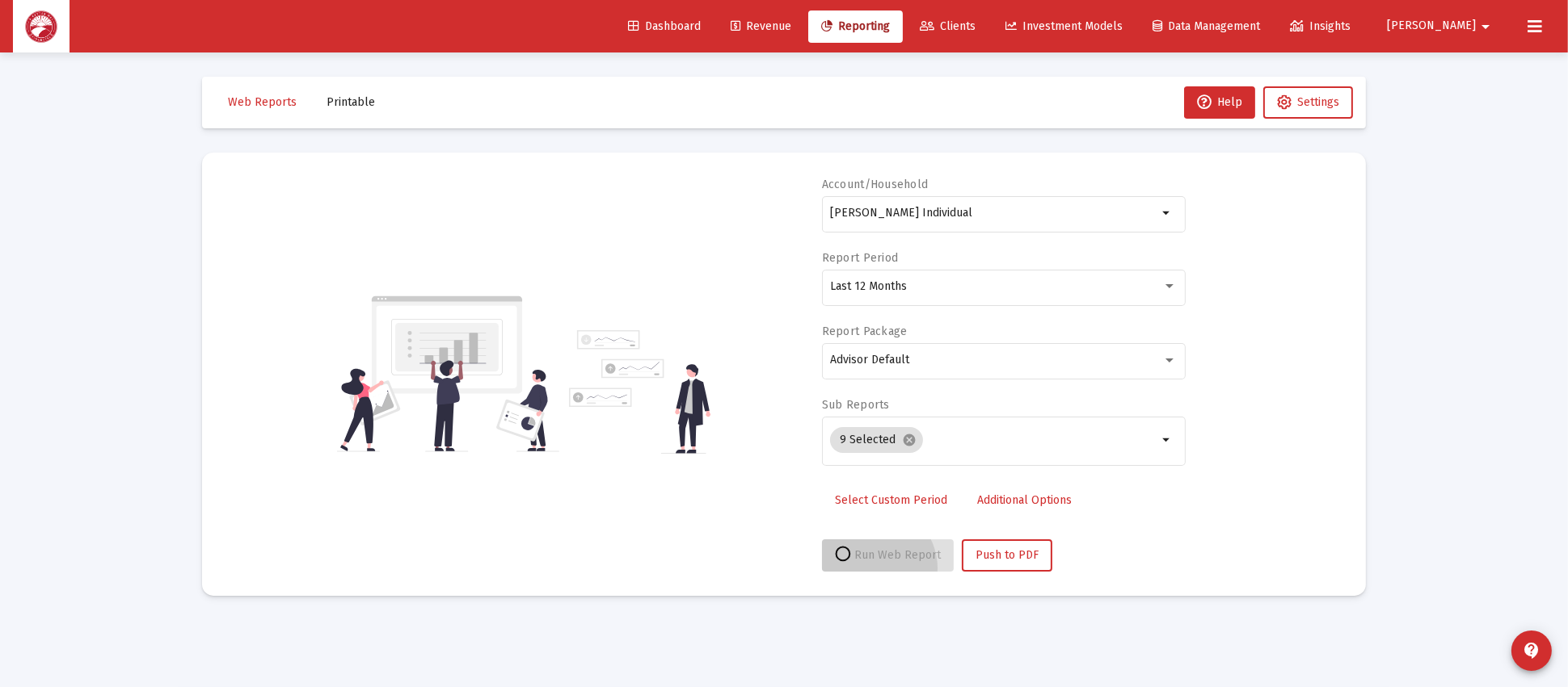
select select "View all"
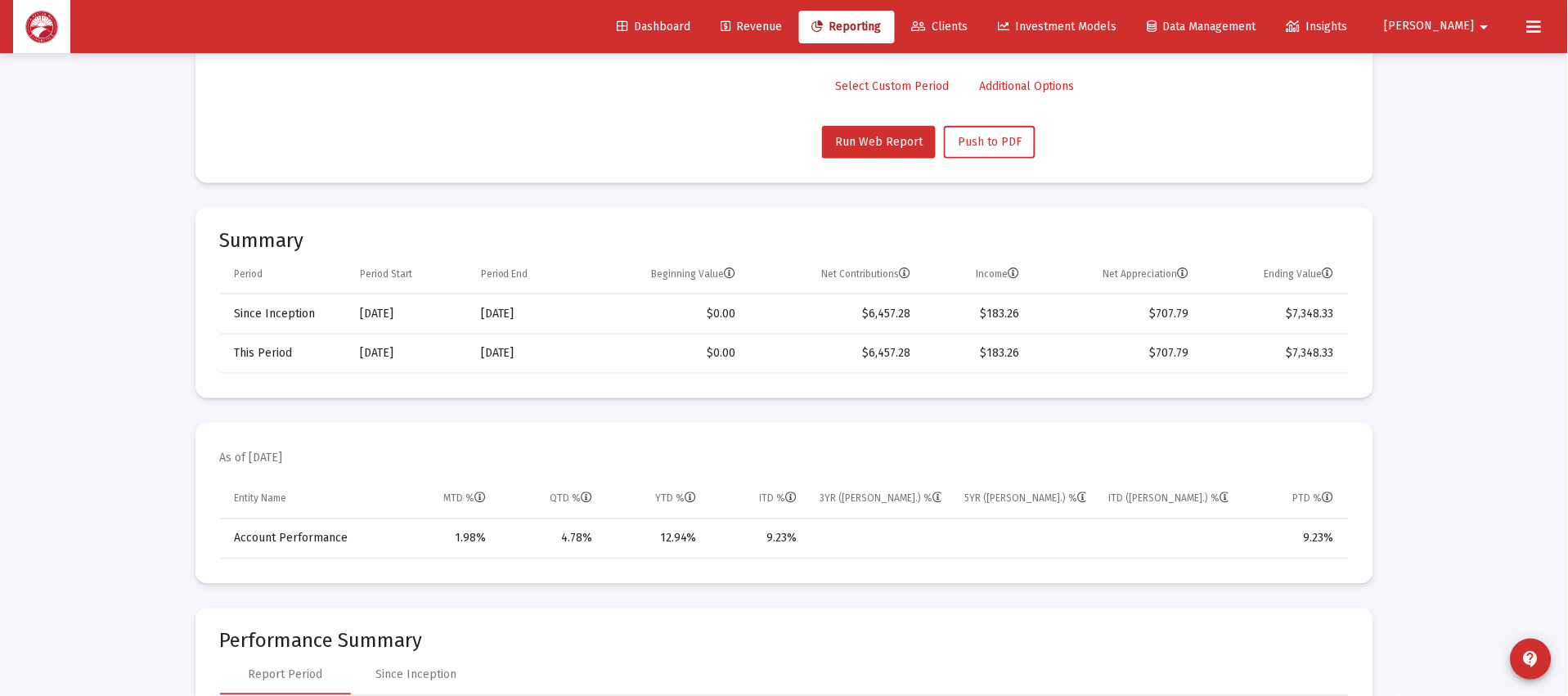
scroll to position [245, 0]
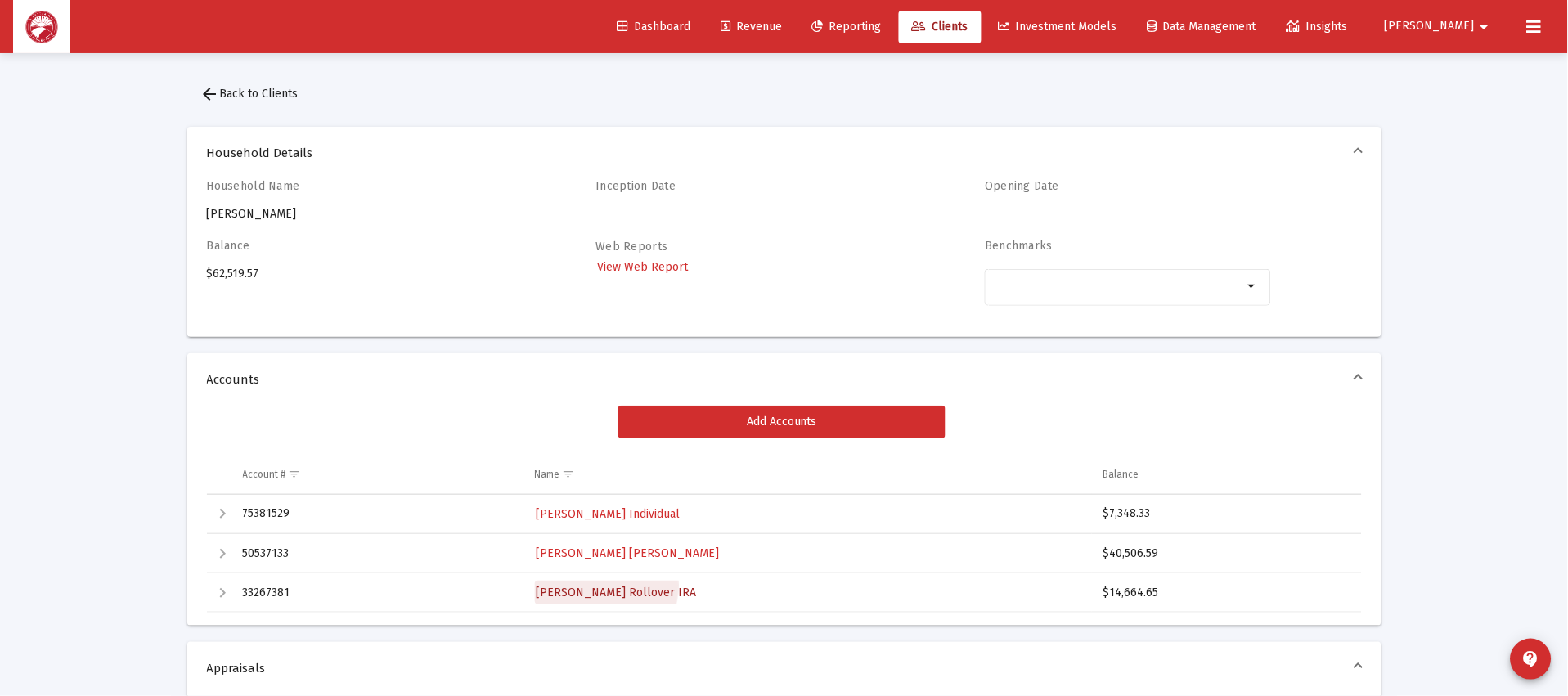
click at [599, 586] on span "[PERSON_NAME] Rollover IRA" at bounding box center [617, 593] width 161 height 14
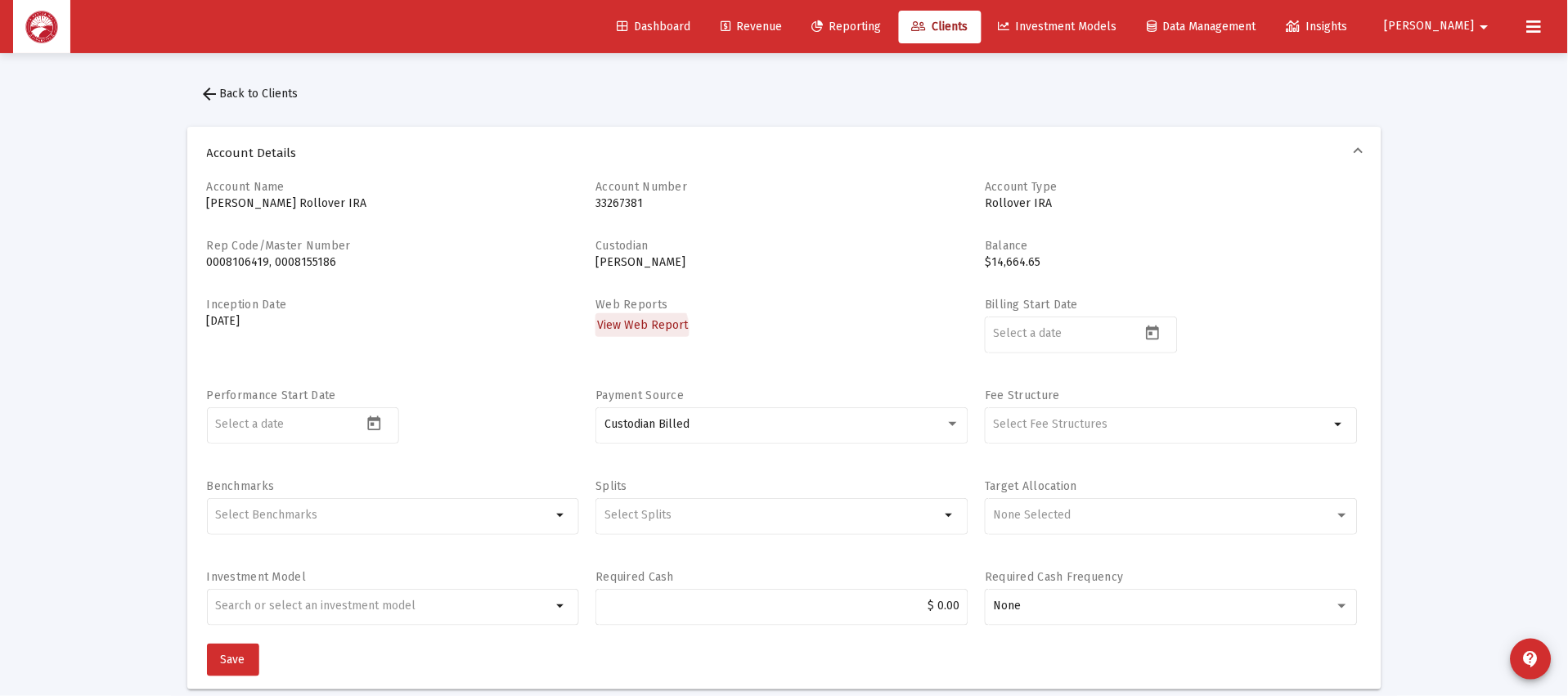
click at [635, 331] on span "View Web Report" at bounding box center [642, 326] width 90 height 14
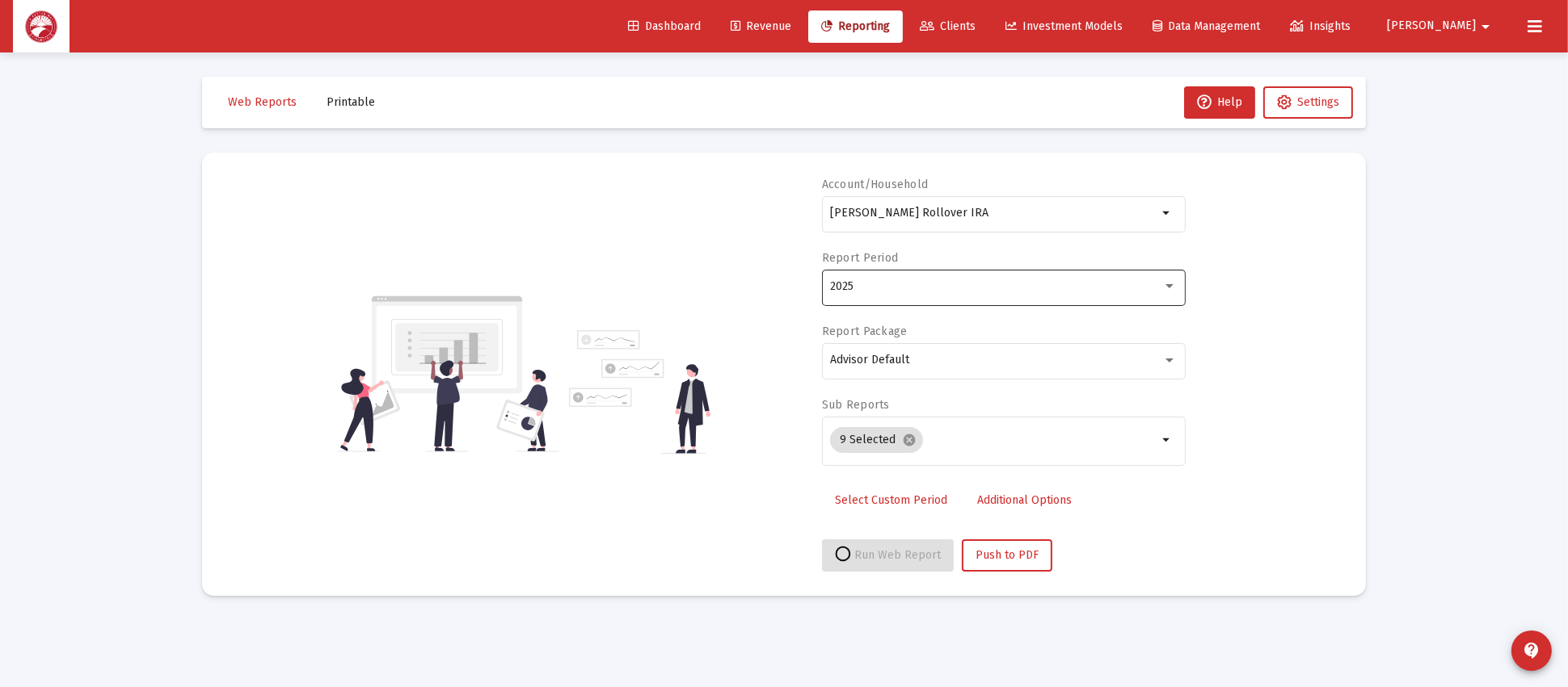
select select "View all"
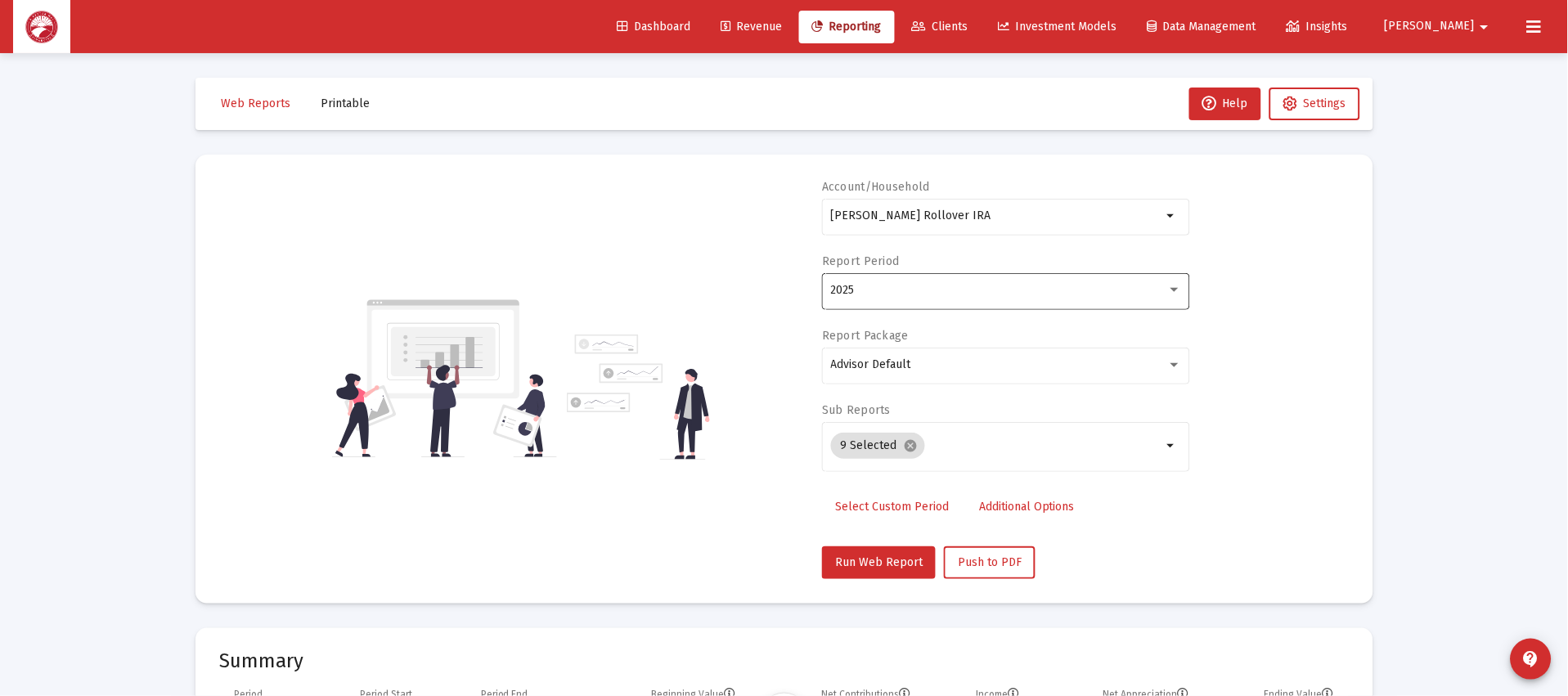
click at [905, 302] on div "2025" at bounding box center [1006, 290] width 351 height 40
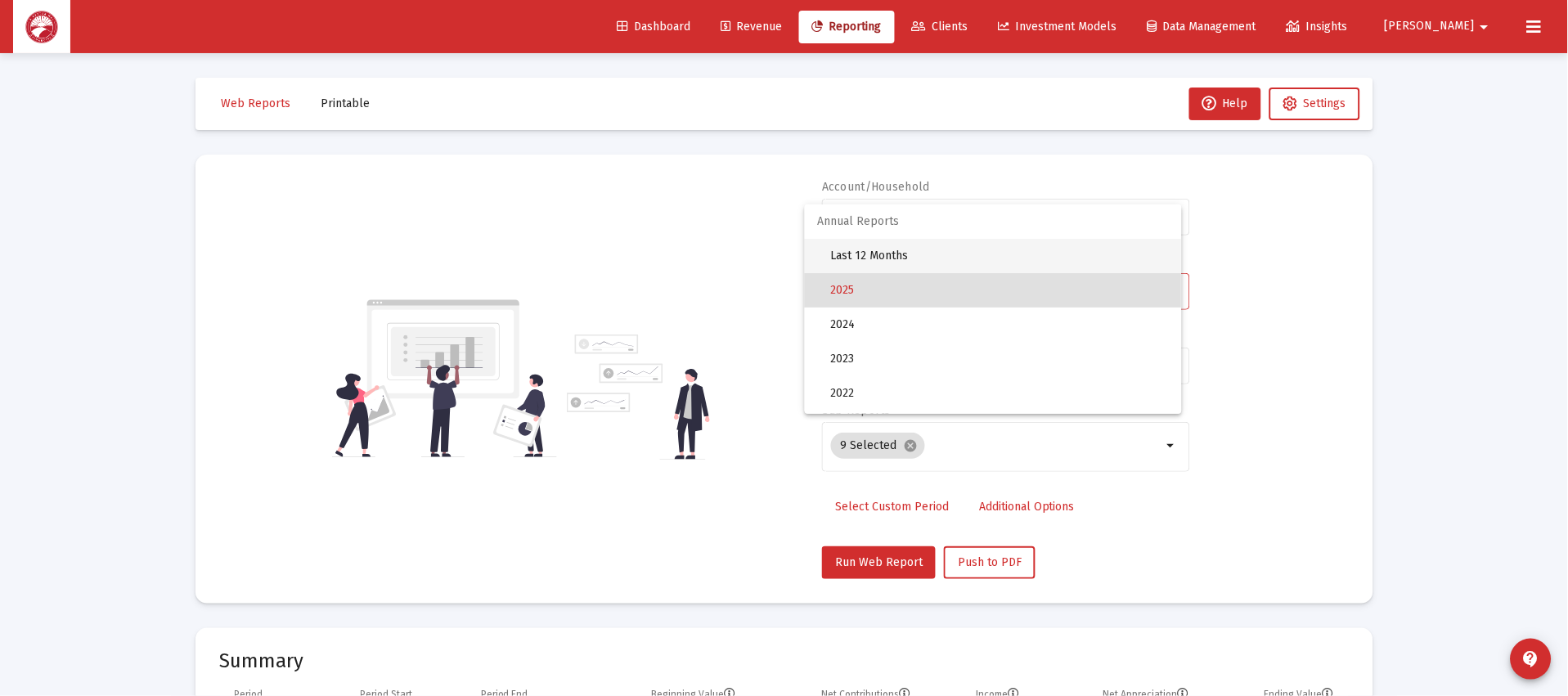
click at [957, 268] on span "Last 12 Months" at bounding box center [999, 256] width 337 height 35
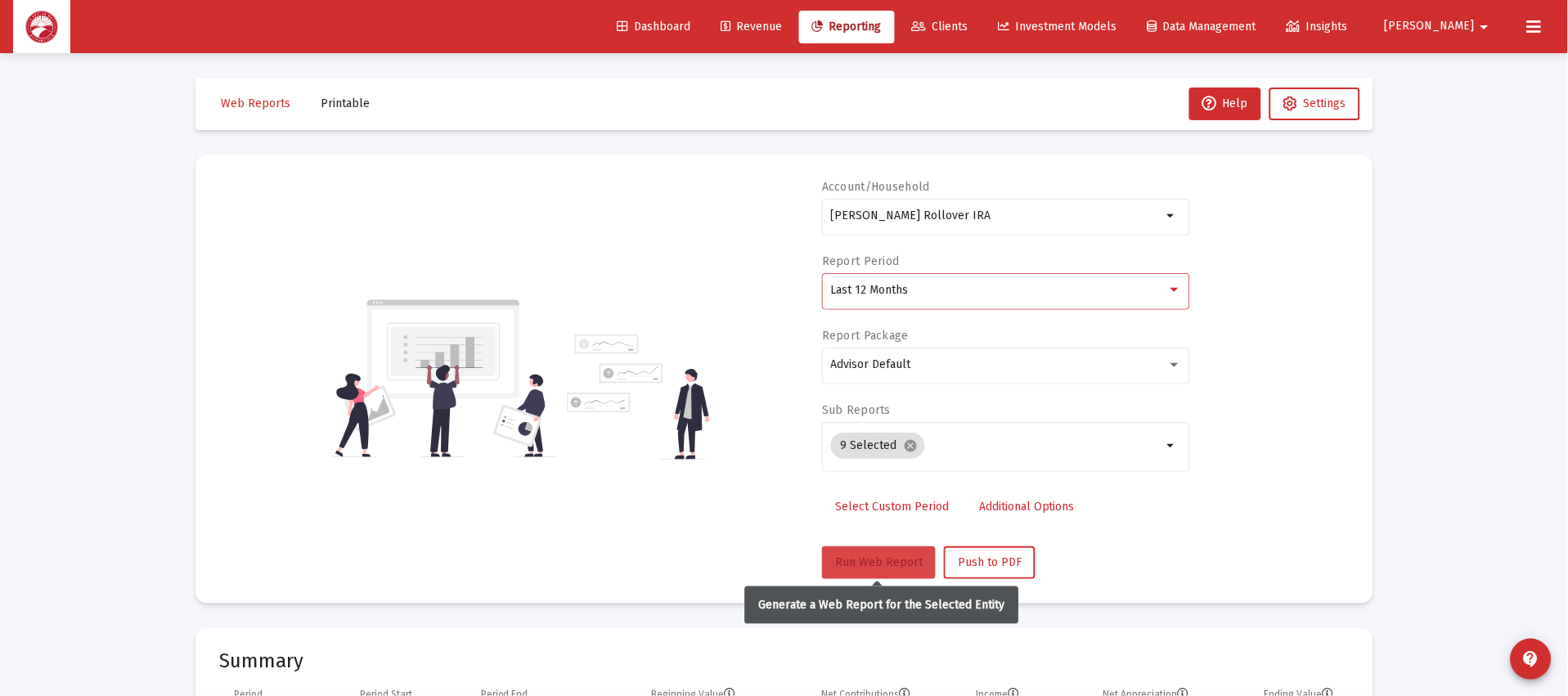
click at [896, 549] on button "Run Web Report" at bounding box center [878, 563] width 114 height 33
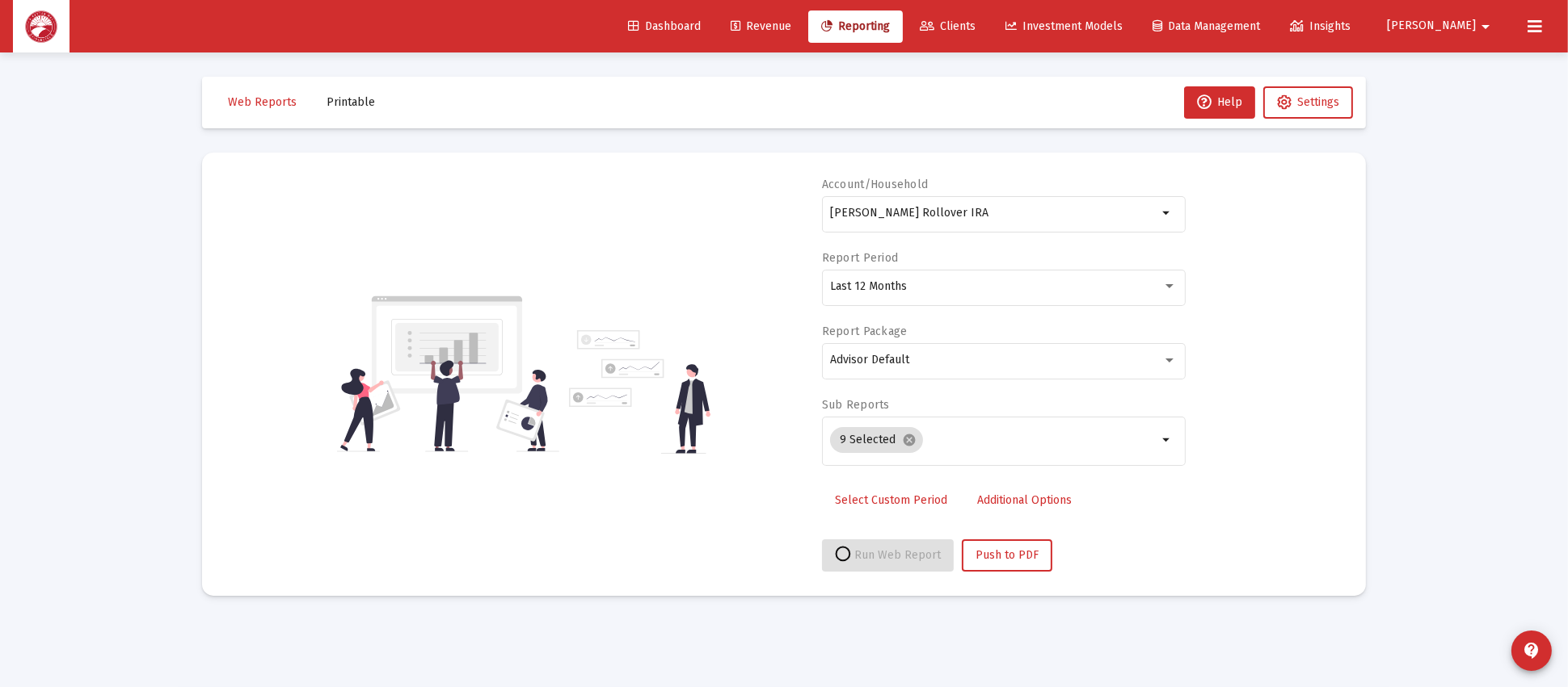
select select "View all"
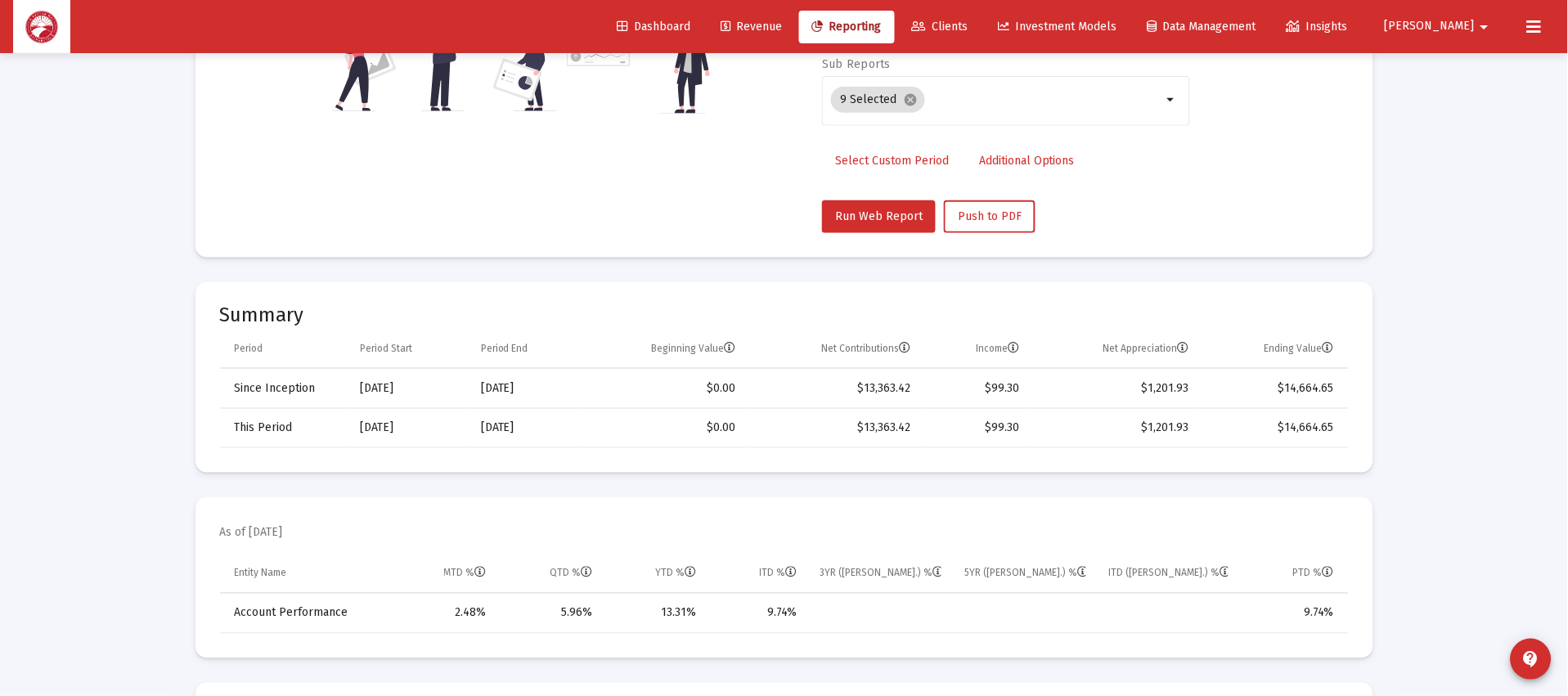
scroll to position [245, 0]
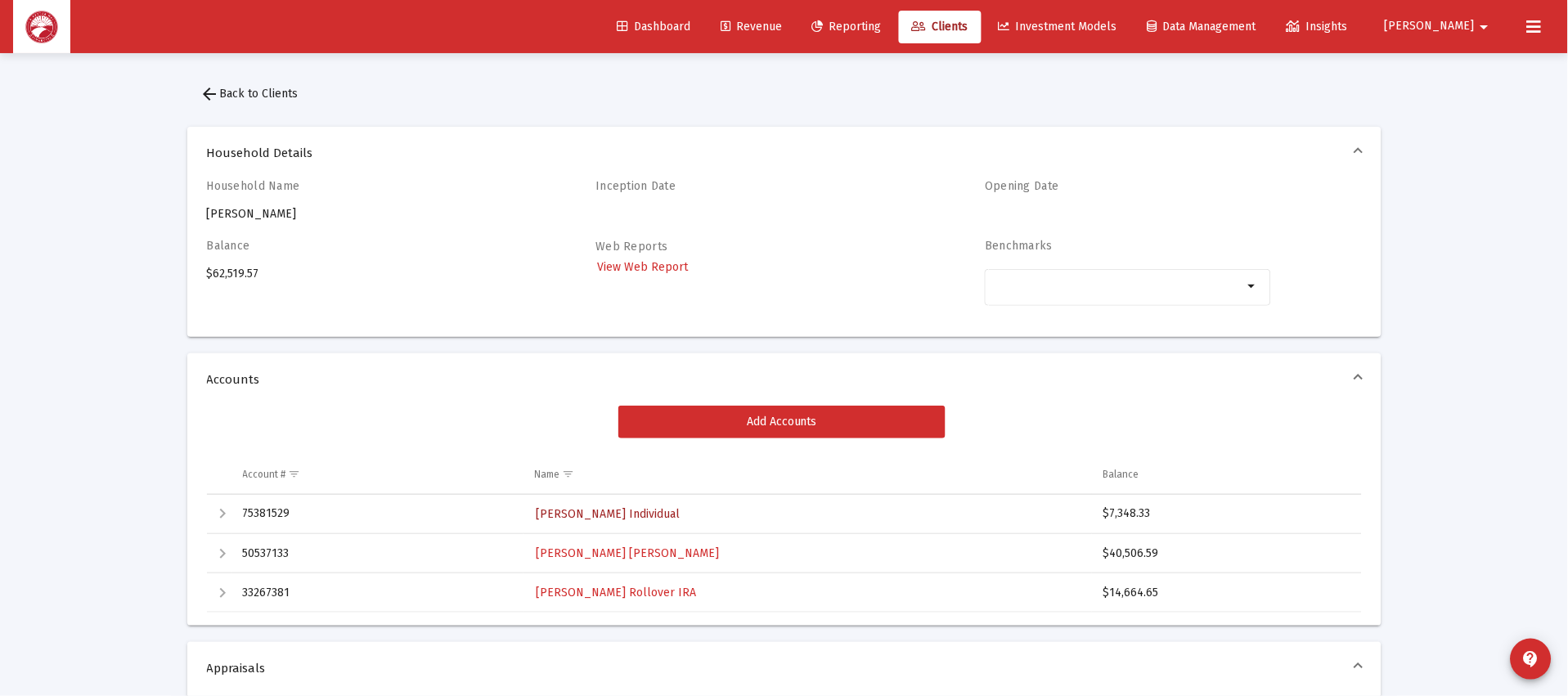
click at [632, 516] on span "[PERSON_NAME] Individual" at bounding box center [608, 514] width 144 height 14
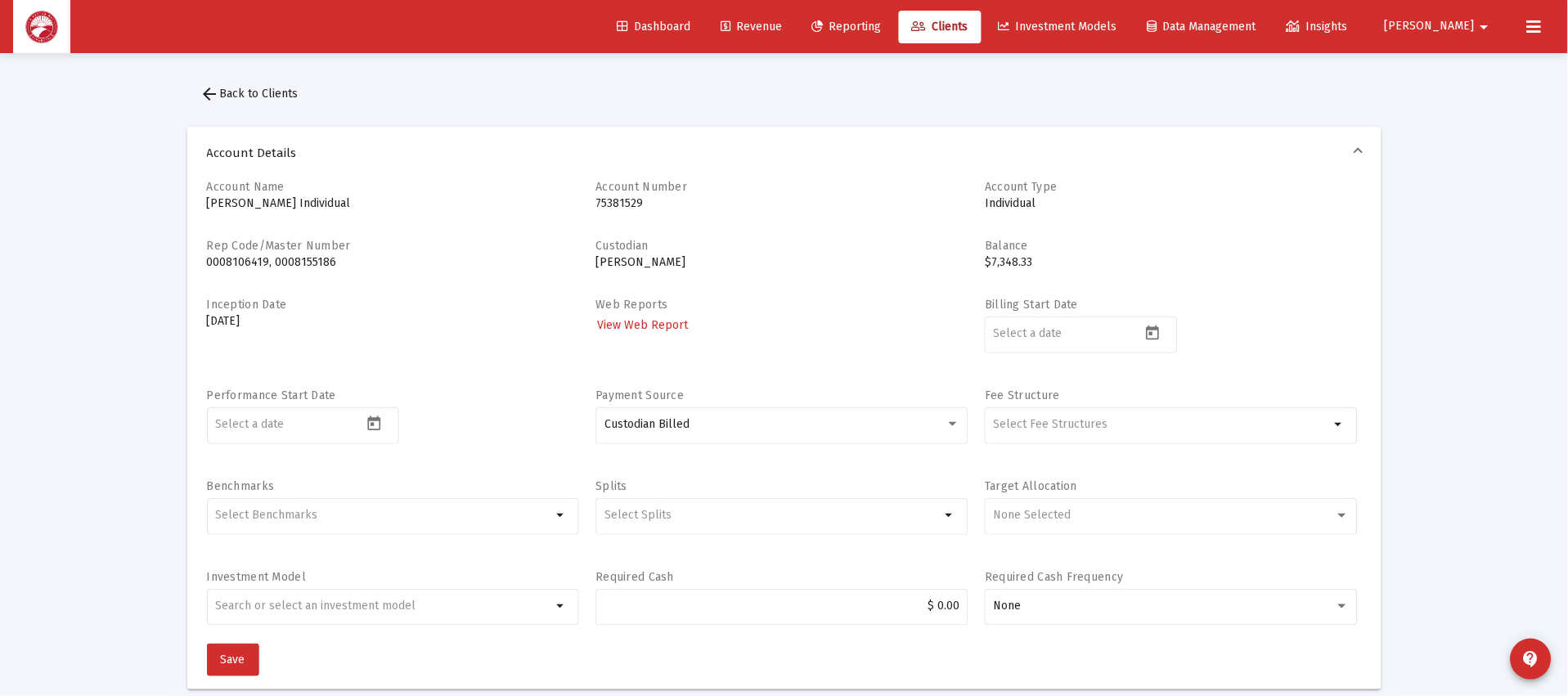
click at [585, 13] on div "Dashboard Revenue Reporting Clients Investment Models Data Management Insights …" at bounding box center [784, 27] width 1542 height 54
click at [628, 22] on div "Dashboard Revenue Reporting Clients Investment Models Data Management Insights …" at bounding box center [784, 27] width 1542 height 54
